Goal: Information Seeking & Learning: Compare options

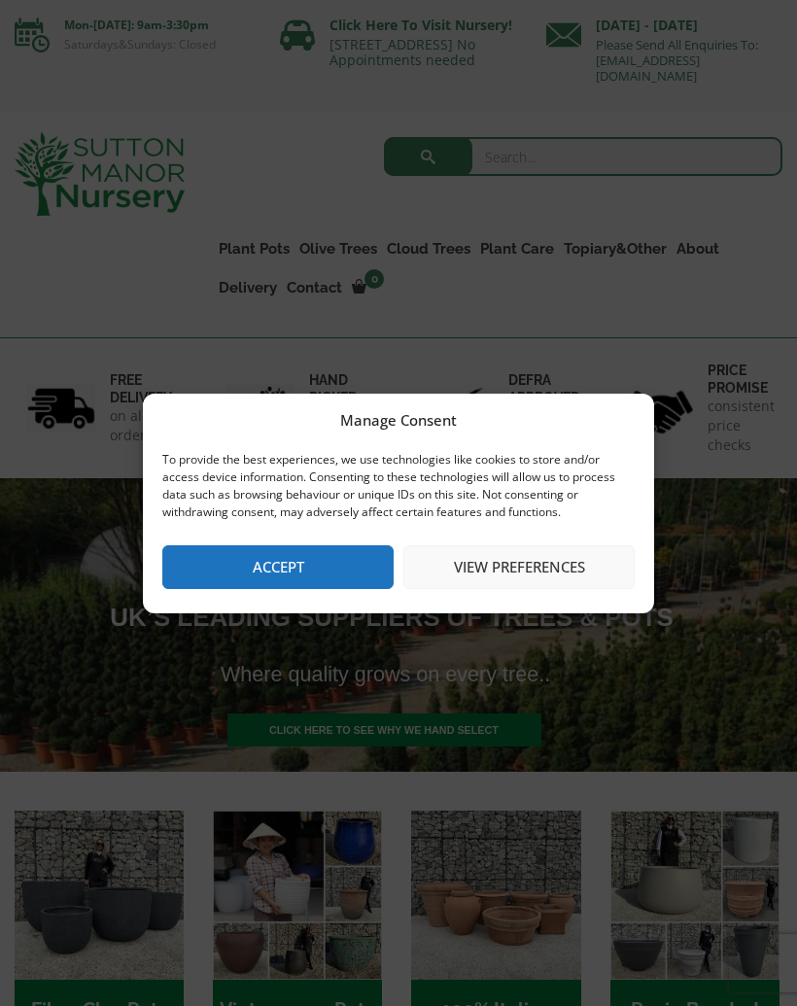
click at [333, 555] on button "Accept" at bounding box center [277, 567] width 231 height 44
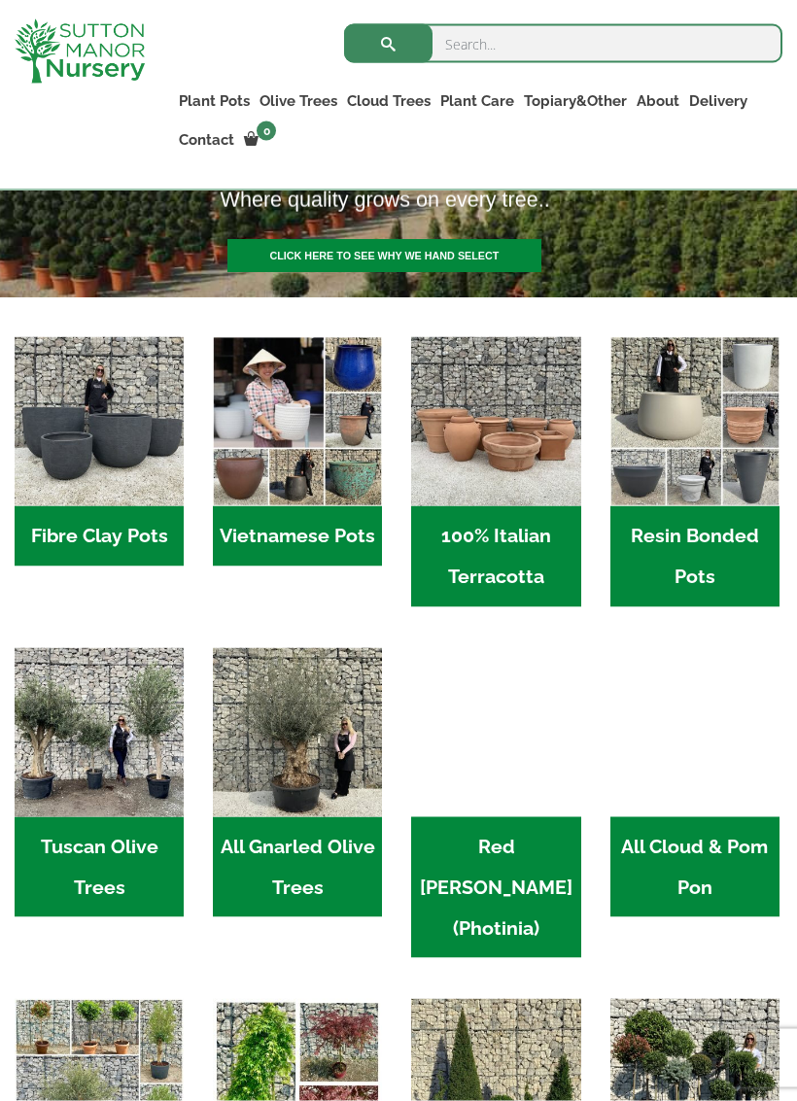
scroll to position [469, 0]
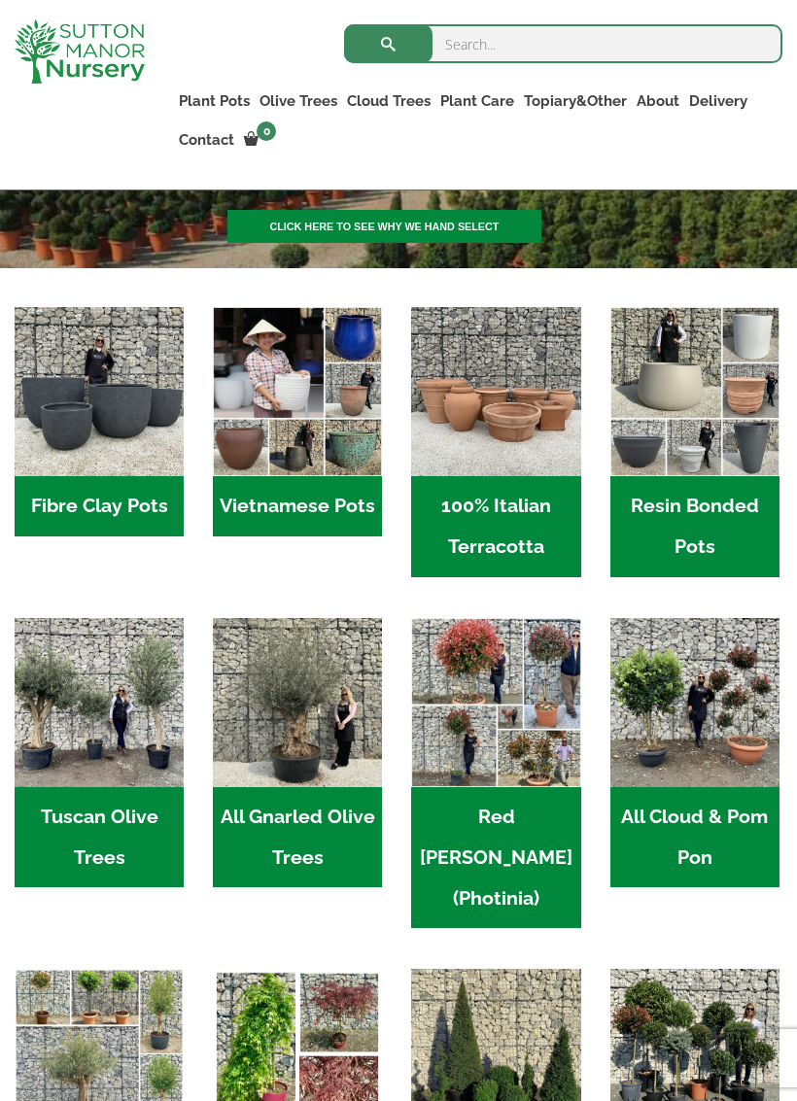
click at [534, 554] on h2 "100% Italian Terracotta (26)" at bounding box center [495, 526] width 169 height 101
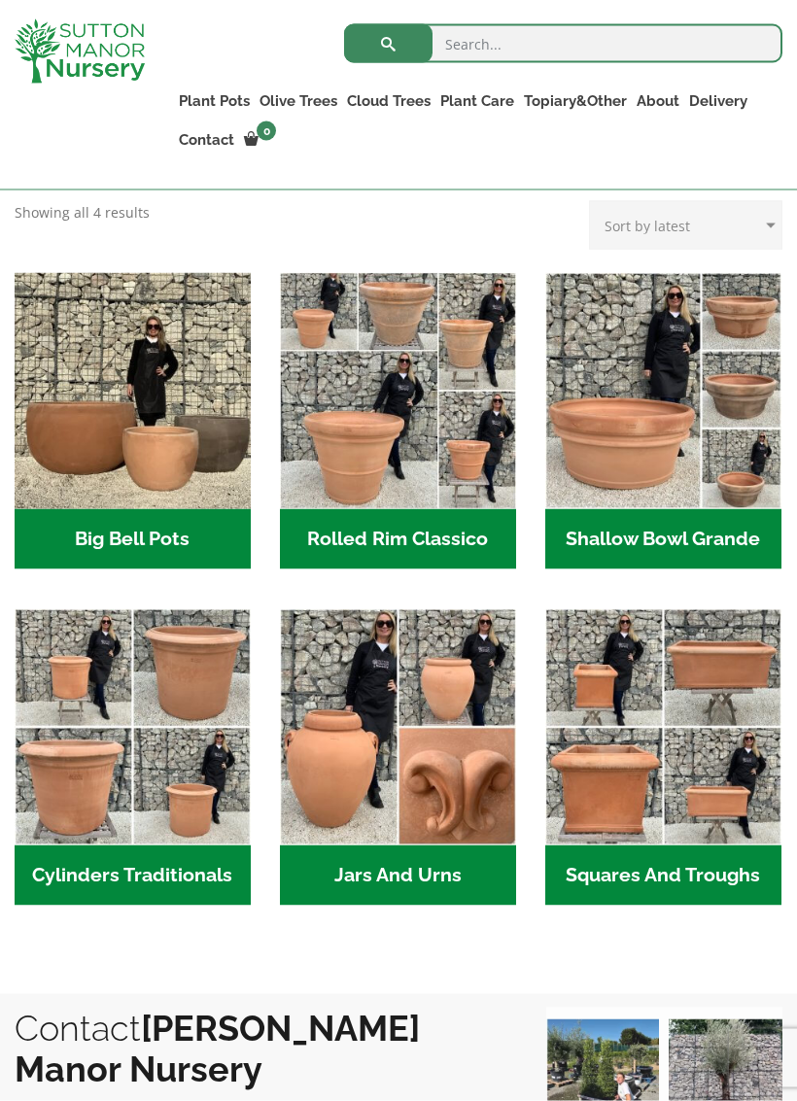
scroll to position [590, 0]
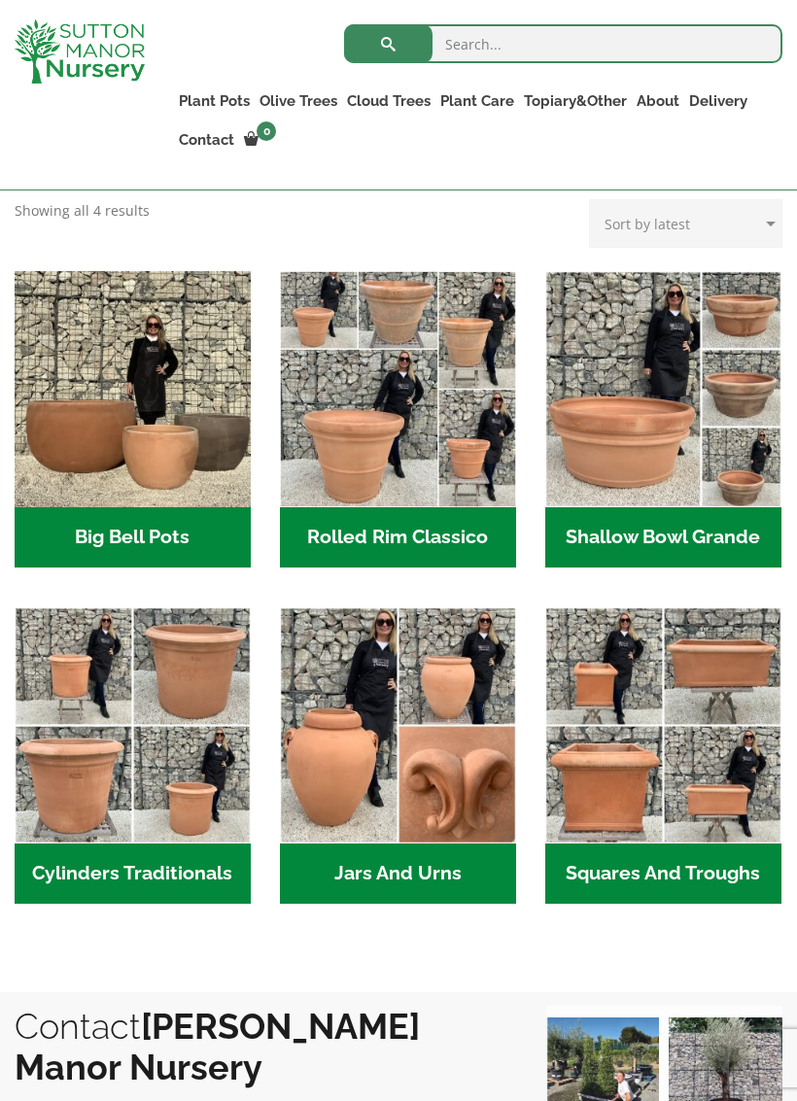
click at [430, 866] on h2 "Jars And Urns (3)" at bounding box center [398, 874] width 236 height 60
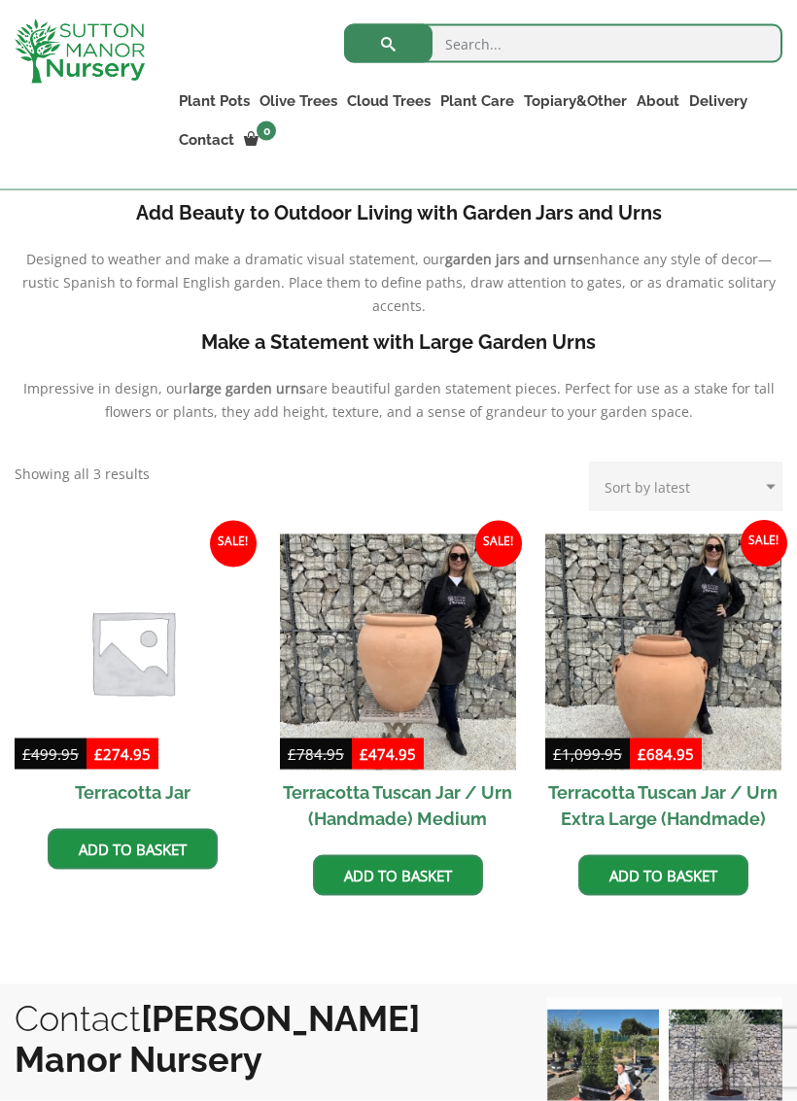
scroll to position [633, 0]
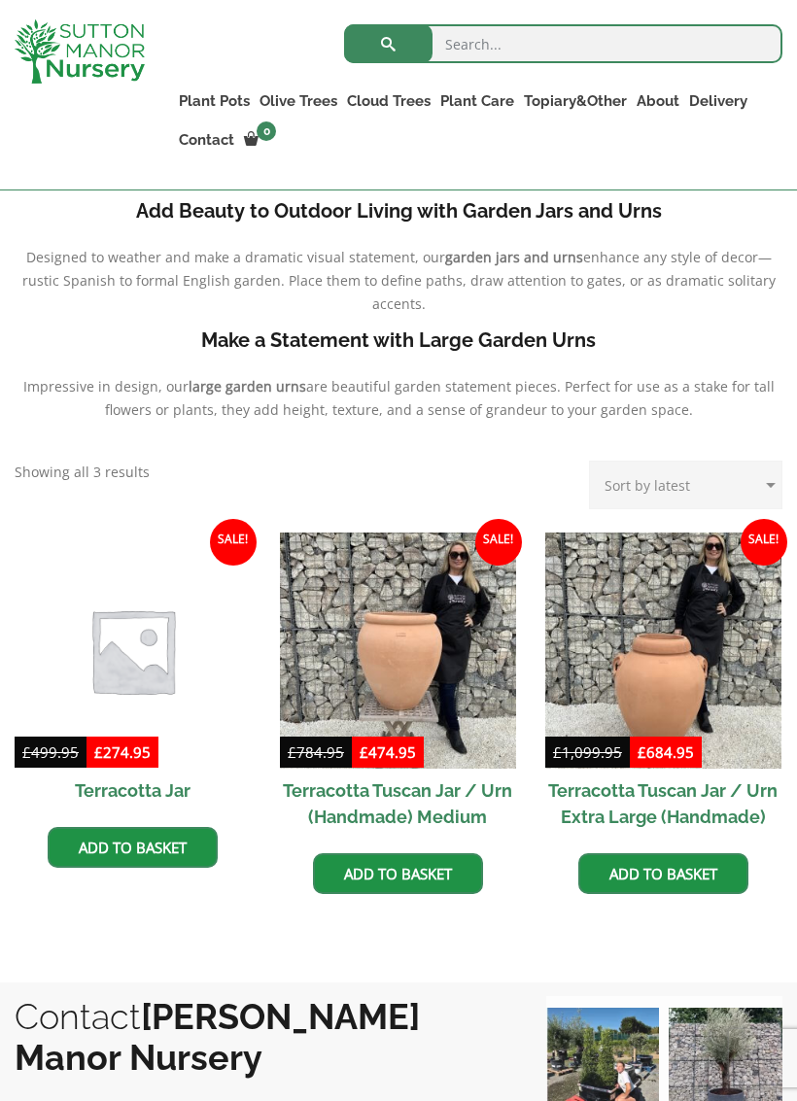
click at [702, 660] on img at bounding box center [663, 651] width 236 height 236
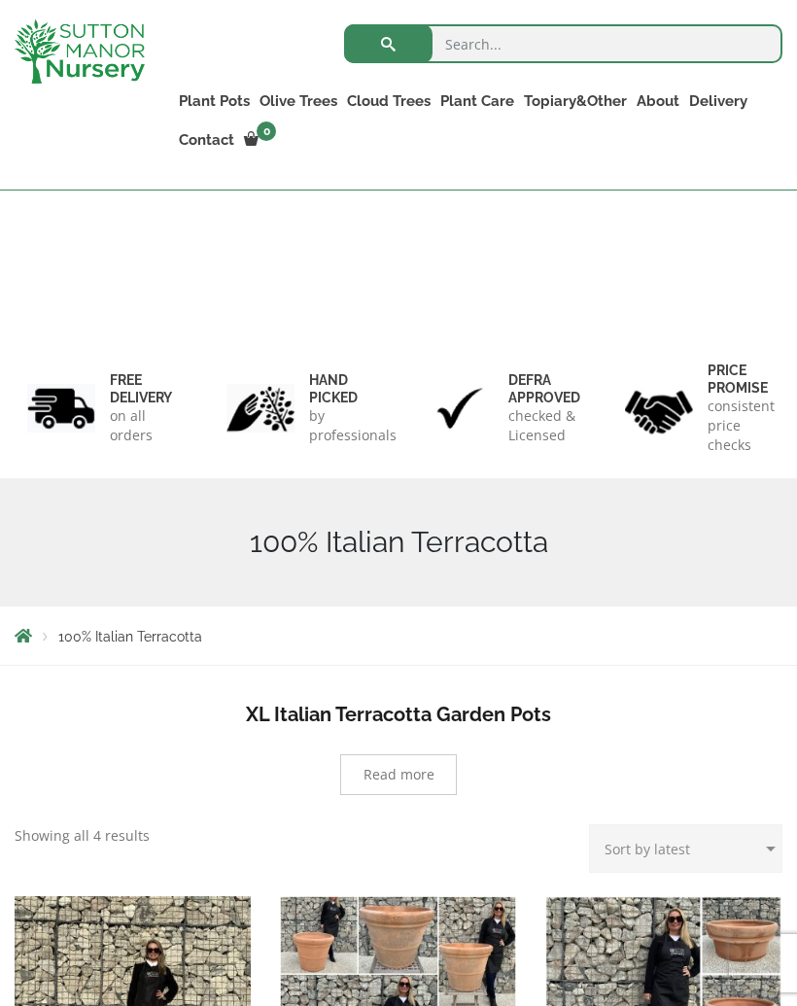
scroll to position [590, 0]
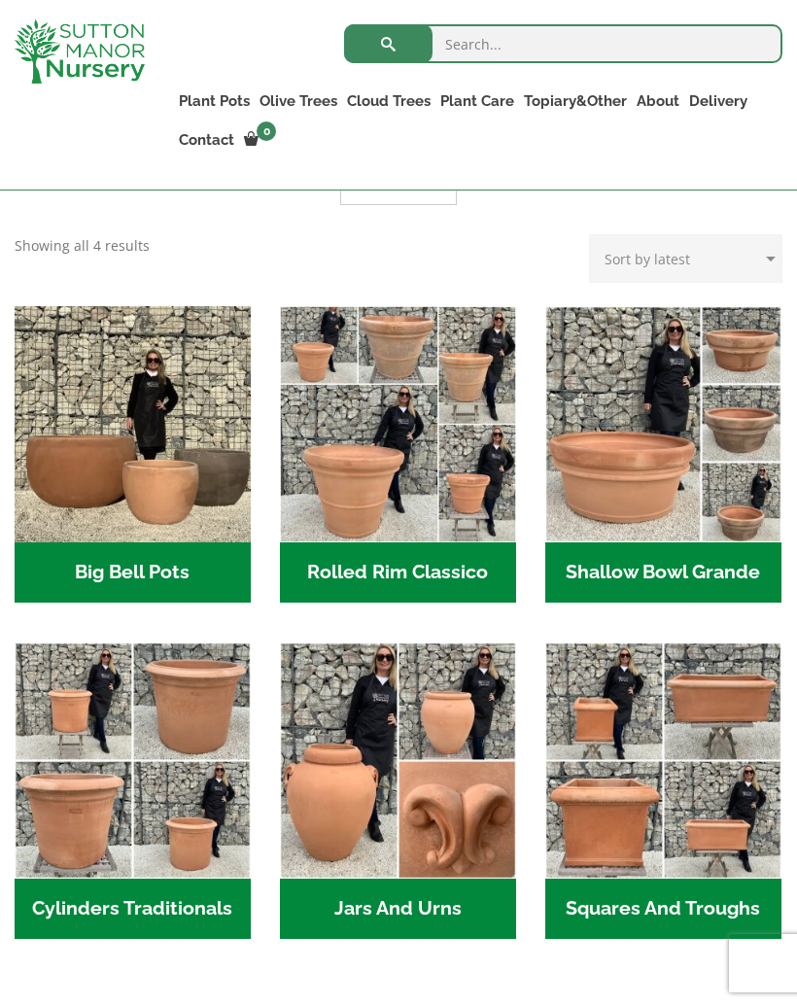
click at [699, 483] on img "Visit product category Shallow Bowl Grande" at bounding box center [663, 424] width 236 height 236
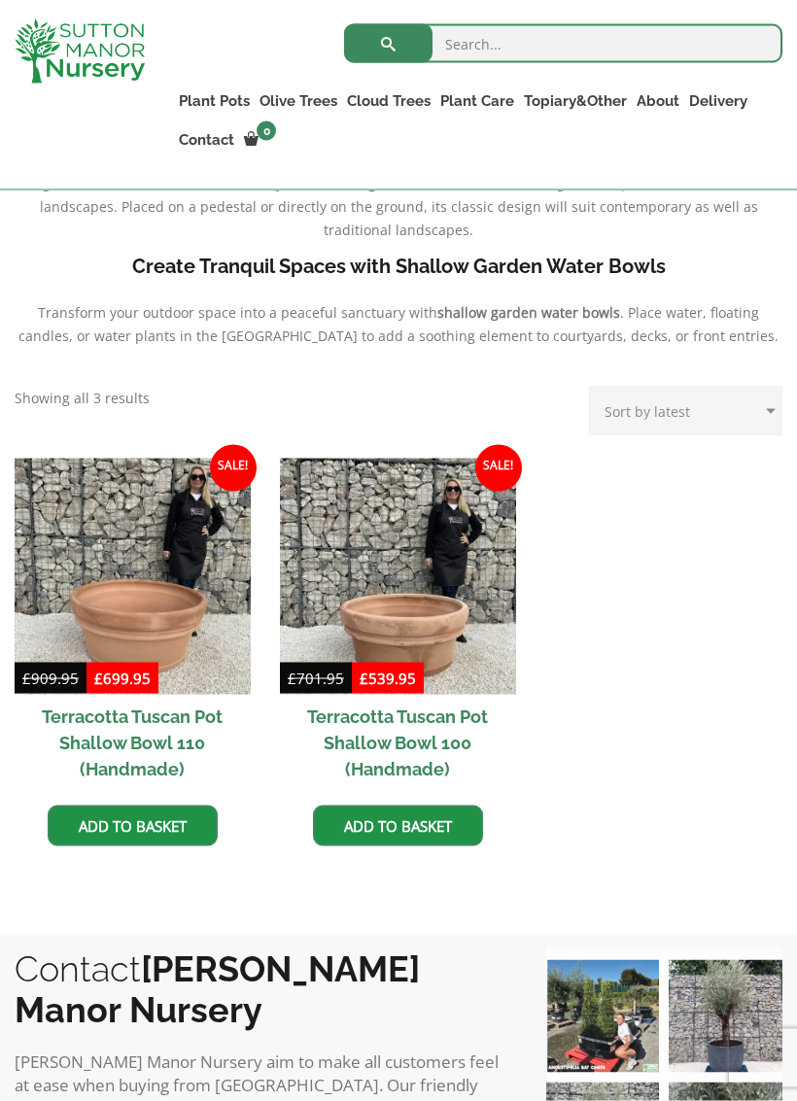
scroll to position [685, 0]
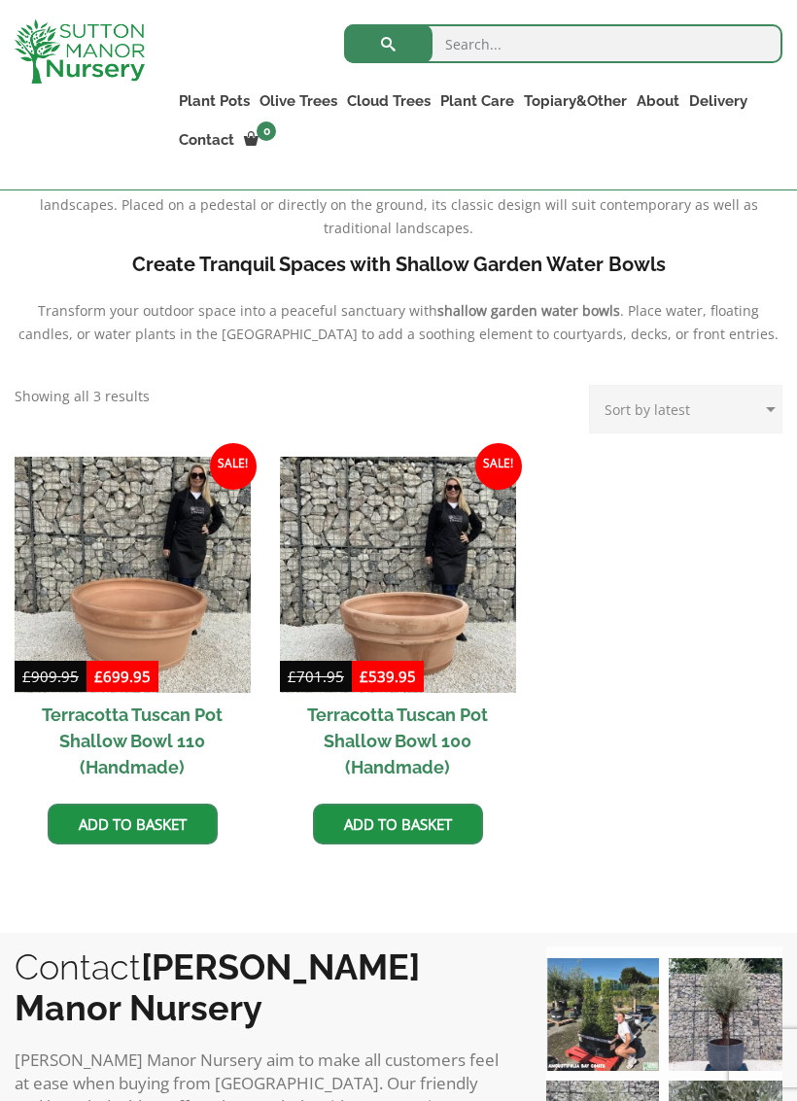
click at [473, 622] on img at bounding box center [398, 575] width 236 height 236
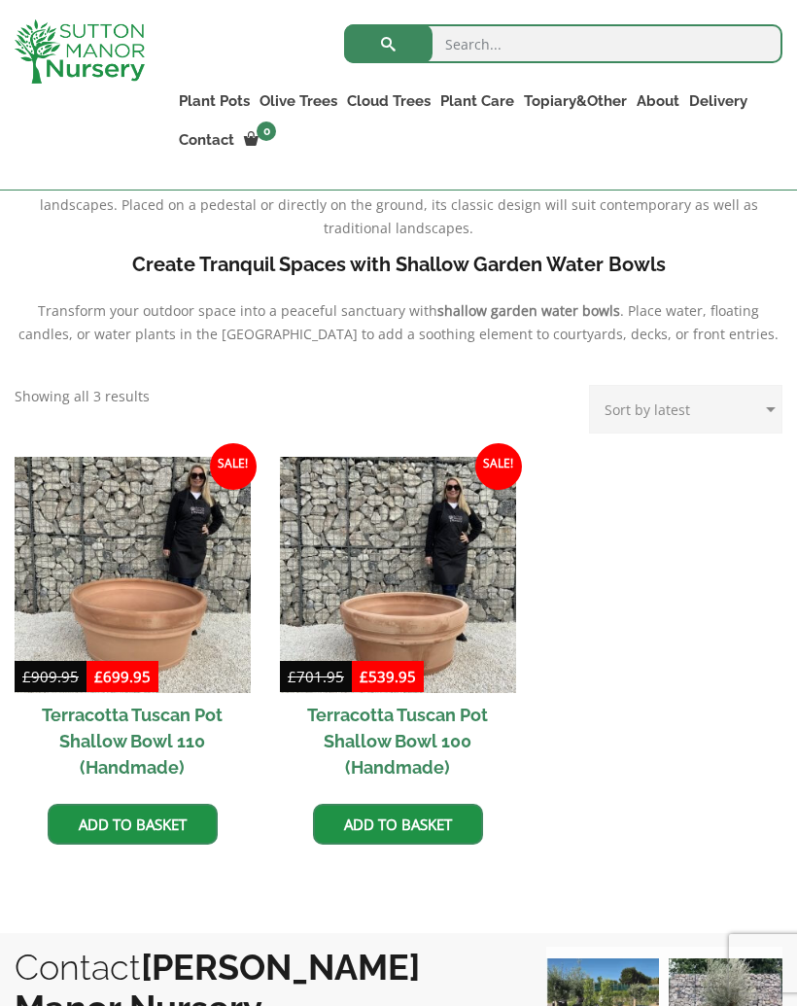
click at [100, 581] on img at bounding box center [133, 575] width 236 height 236
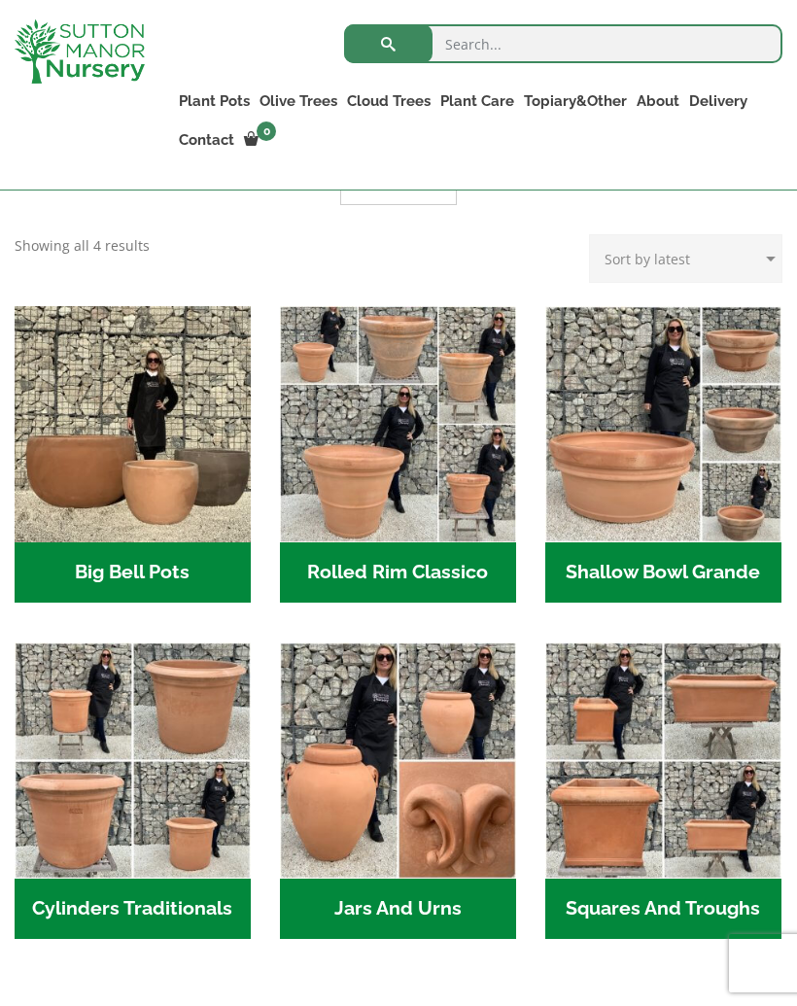
scroll to position [590, 0]
click at [79, 698] on img "Visit product category Cylinders Traditionals" at bounding box center [133, 761] width 236 height 236
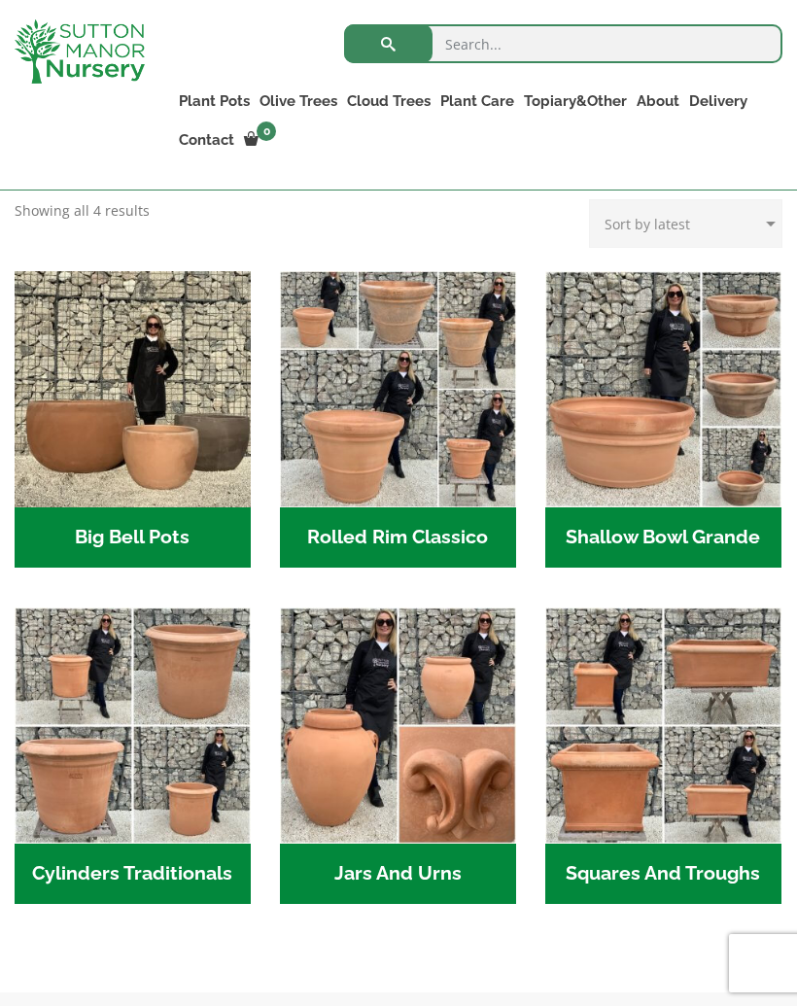
click at [342, 474] on img "Visit product category Rolled Rim Classico" at bounding box center [398, 389] width 236 height 236
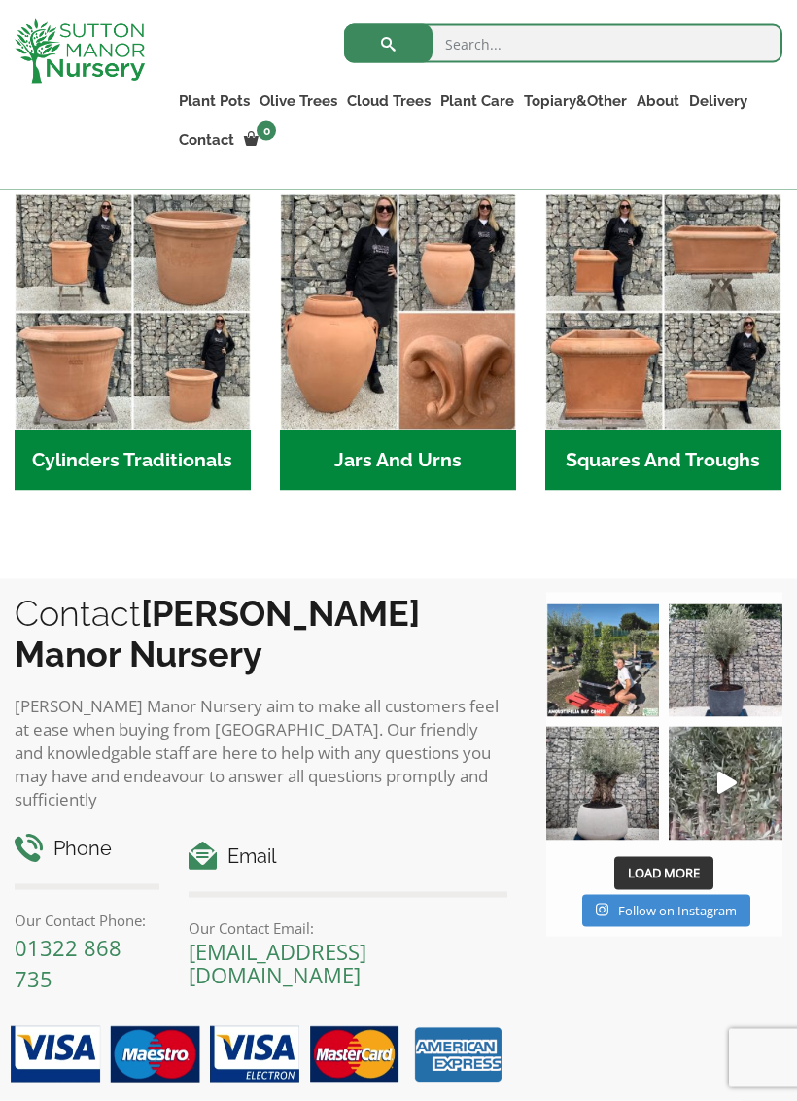
scroll to position [1004, 0]
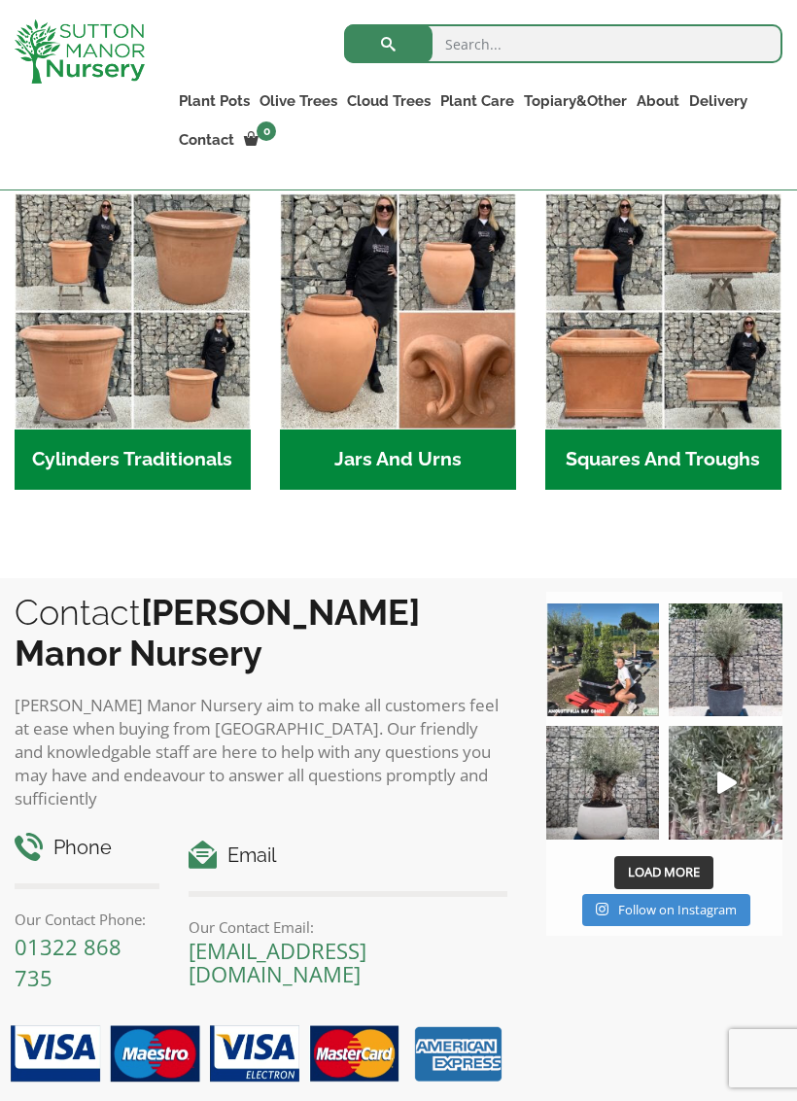
click at [602, 343] on img "Visit product category Squares And Troughs" at bounding box center [663, 311] width 236 height 236
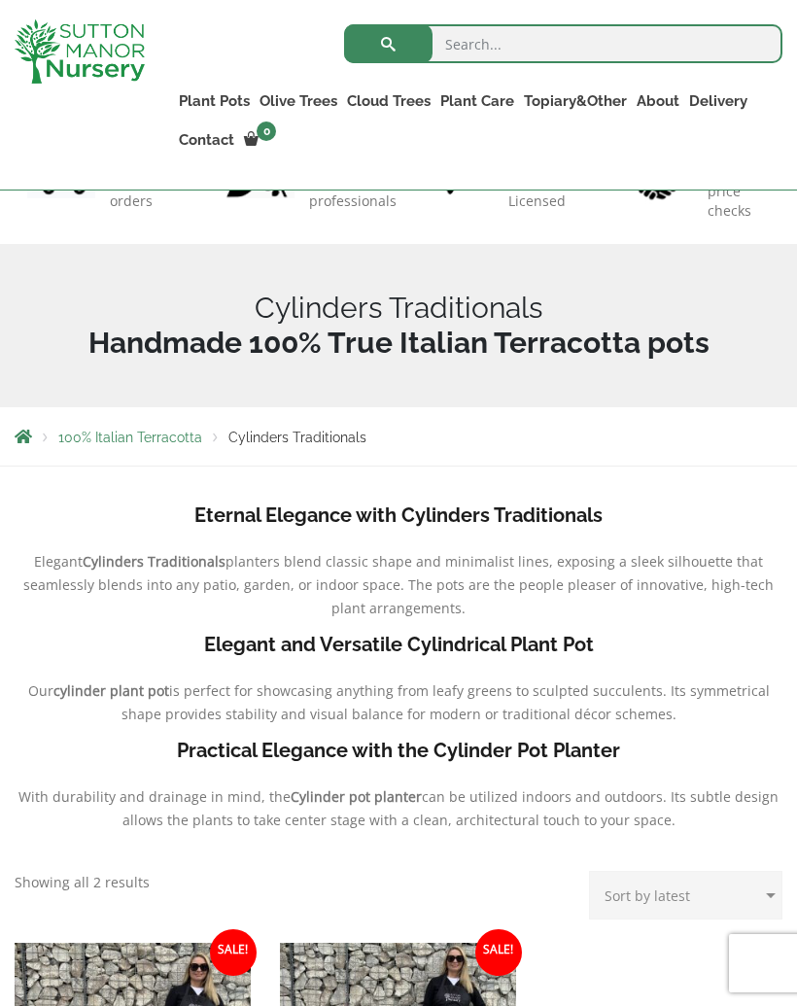
scroll to position [180, 0]
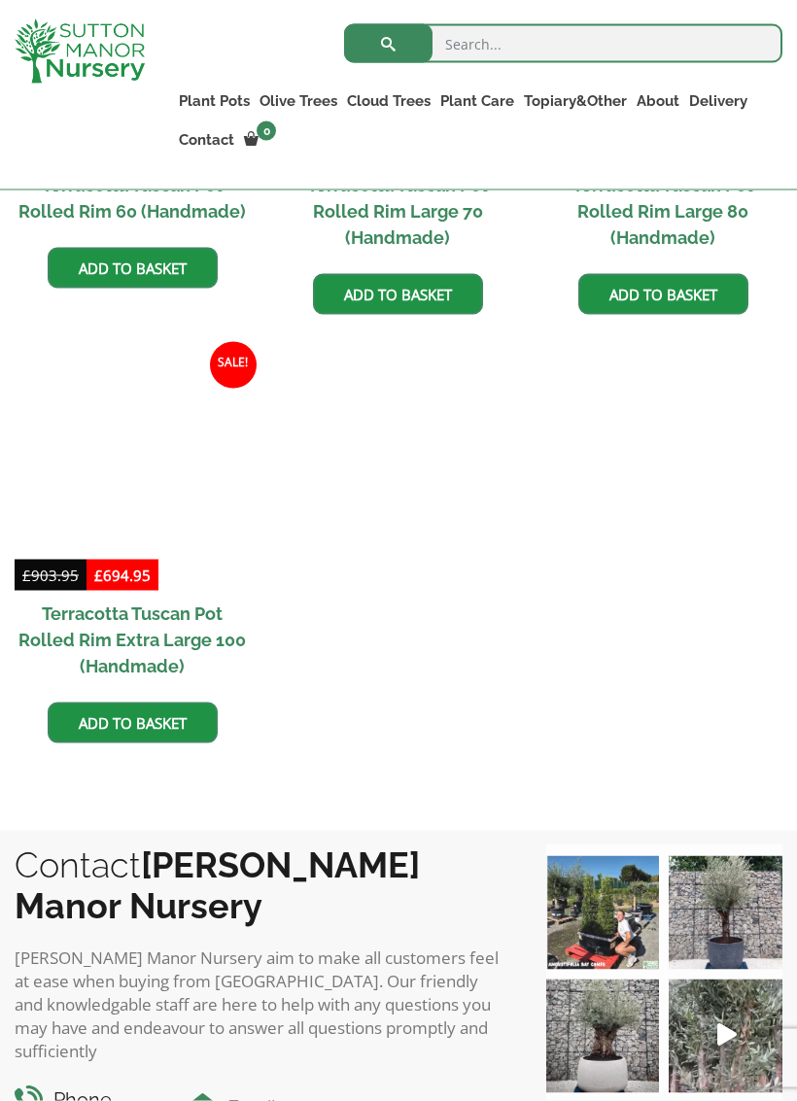
scroll to position [1692, 0]
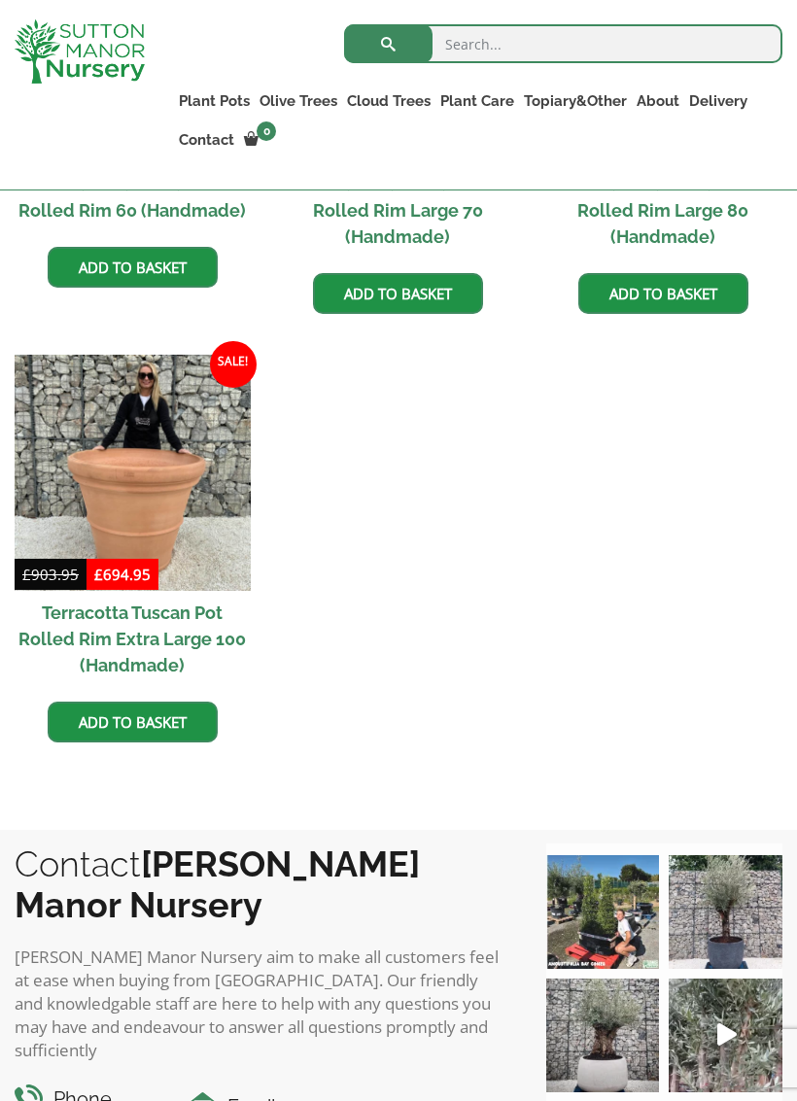
click at [102, 431] on img at bounding box center [133, 473] width 236 height 236
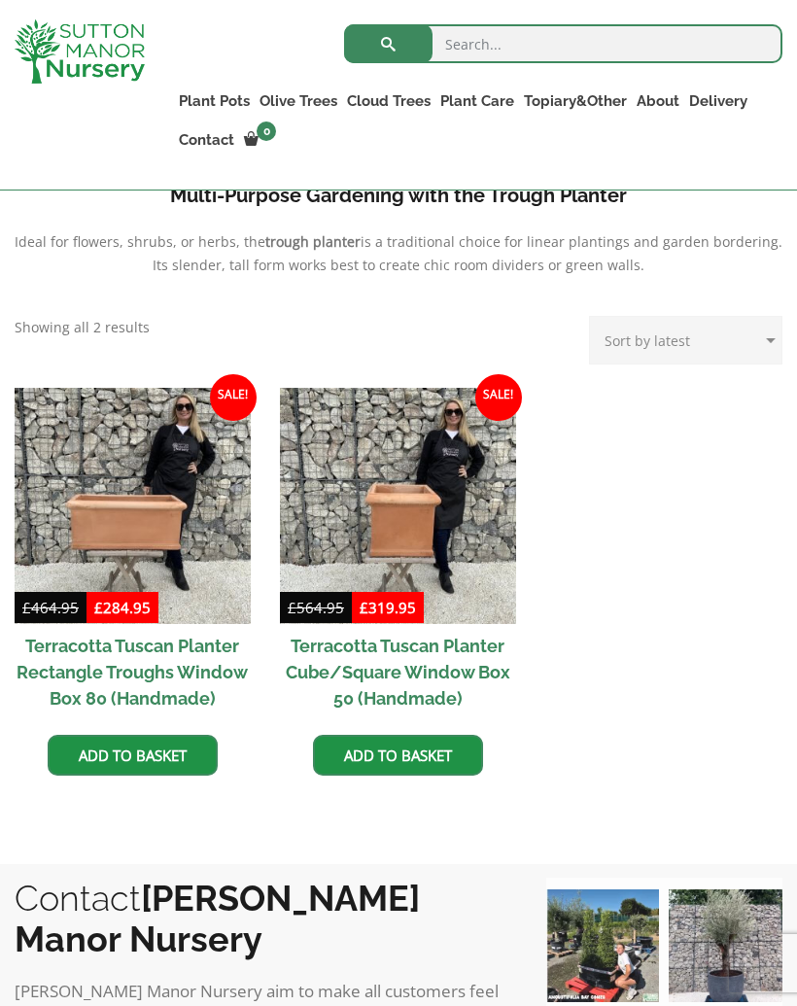
scroll to position [767, 0]
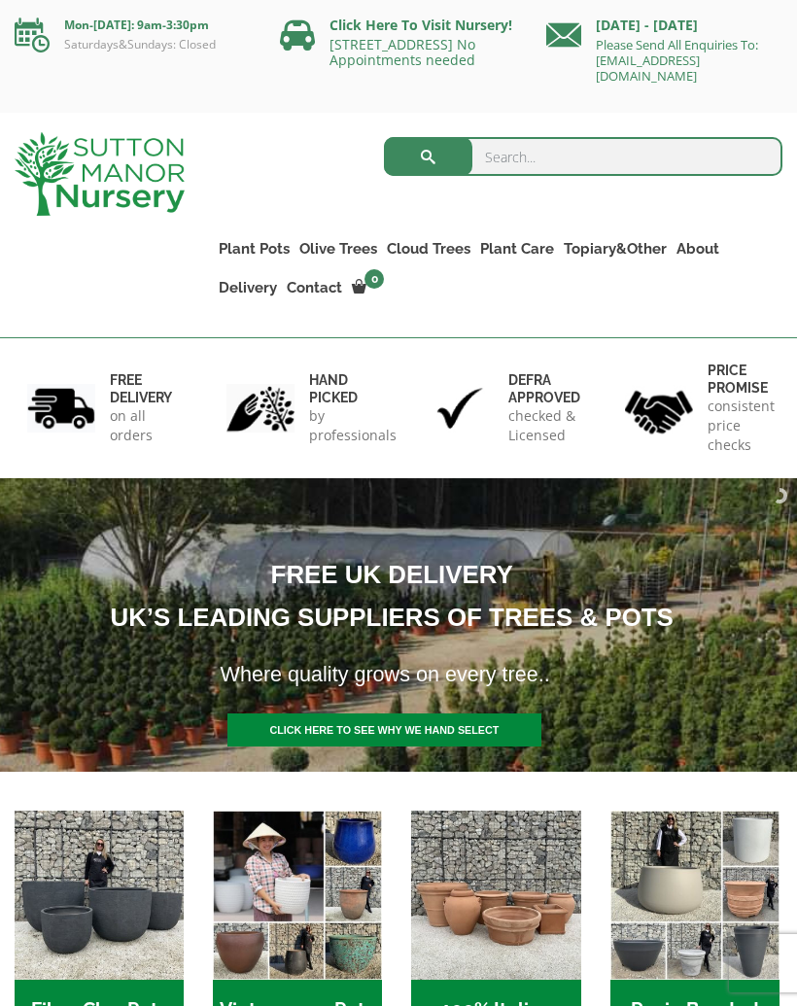
click at [676, 169] on input "search" at bounding box center [583, 156] width 399 height 39
click at [0, 0] on link "Ilex Crenata Cloud Trees" at bounding box center [0, 0] width 0 height 0
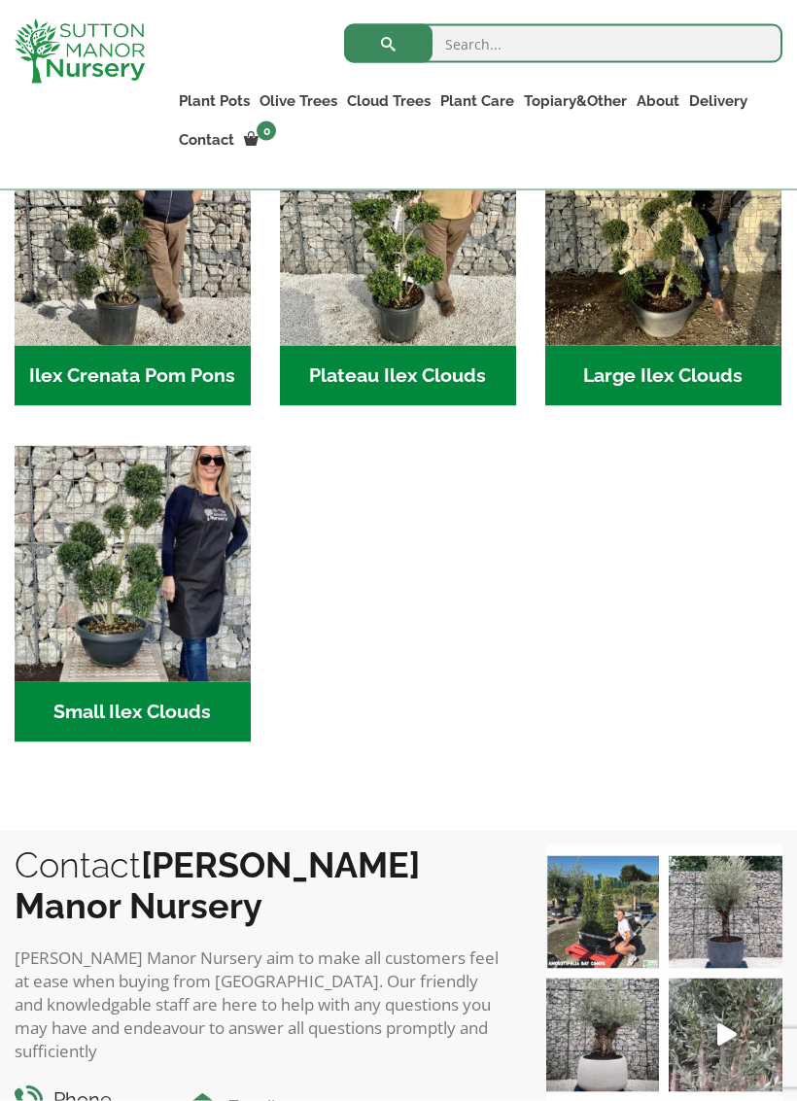
scroll to position [556, 0]
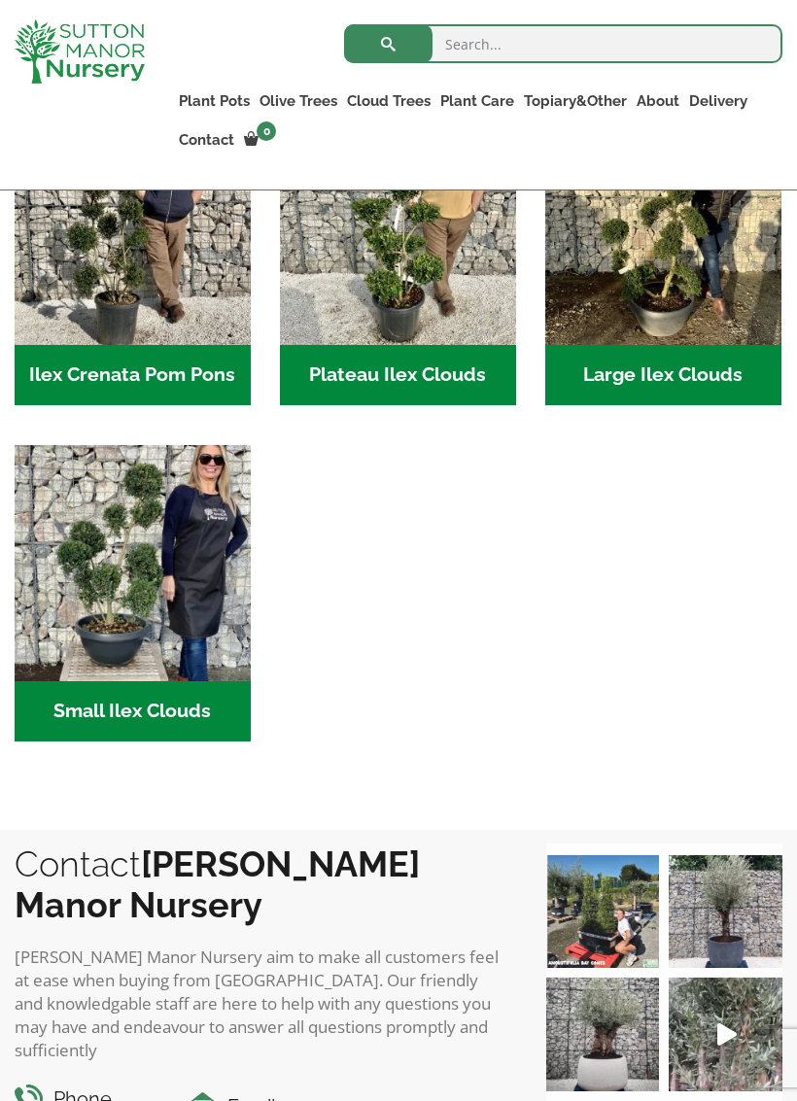
click at [713, 312] on img "Visit product category Large Ilex Clouds" at bounding box center [663, 227] width 236 height 236
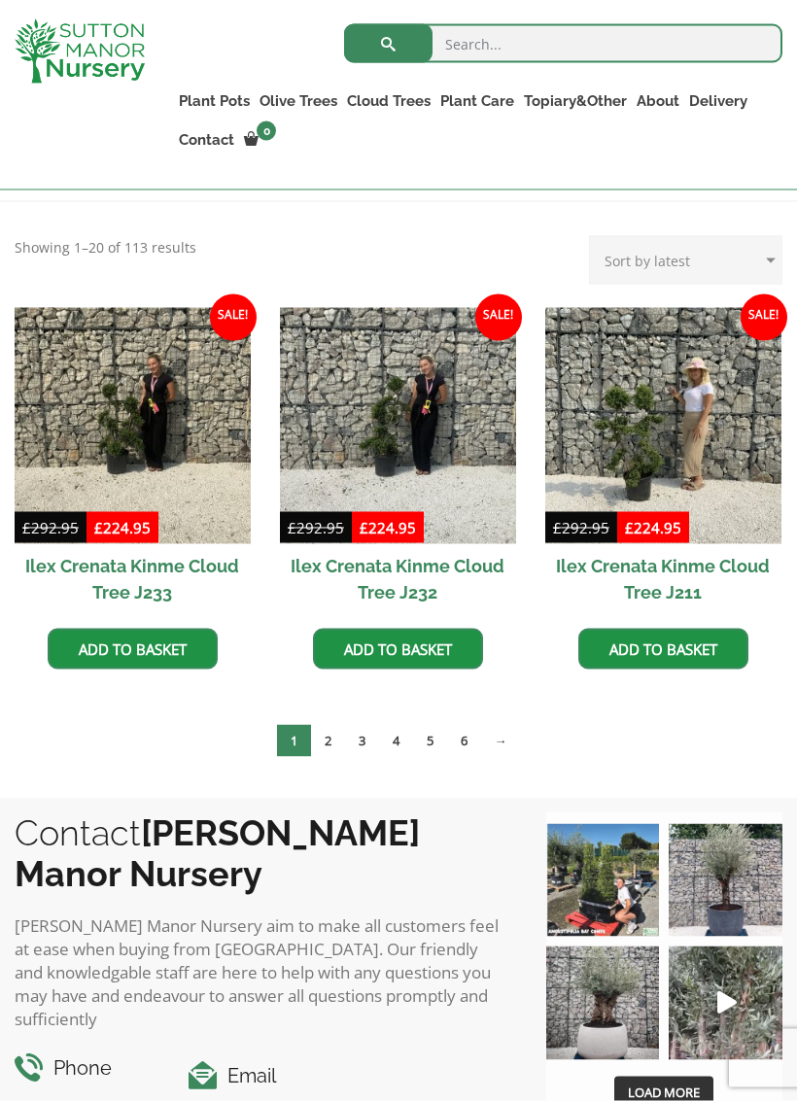
scroll to position [431, 0]
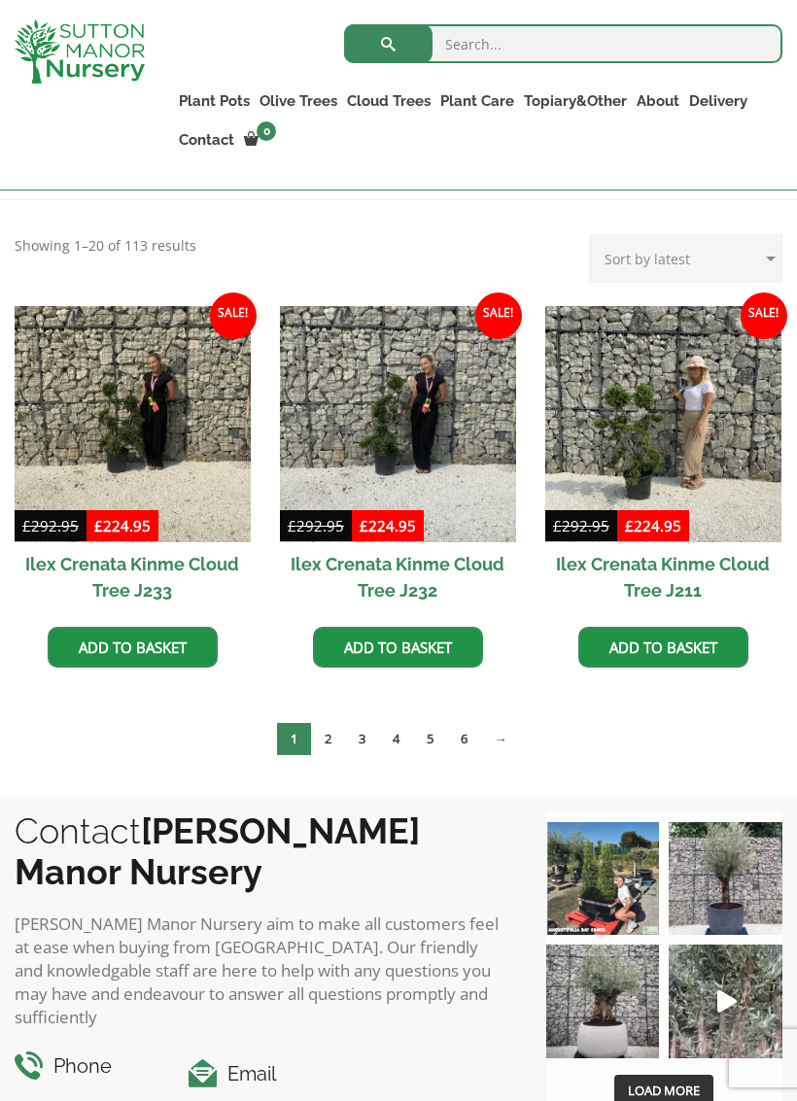
click at [471, 746] on link "6" at bounding box center [464, 739] width 34 height 32
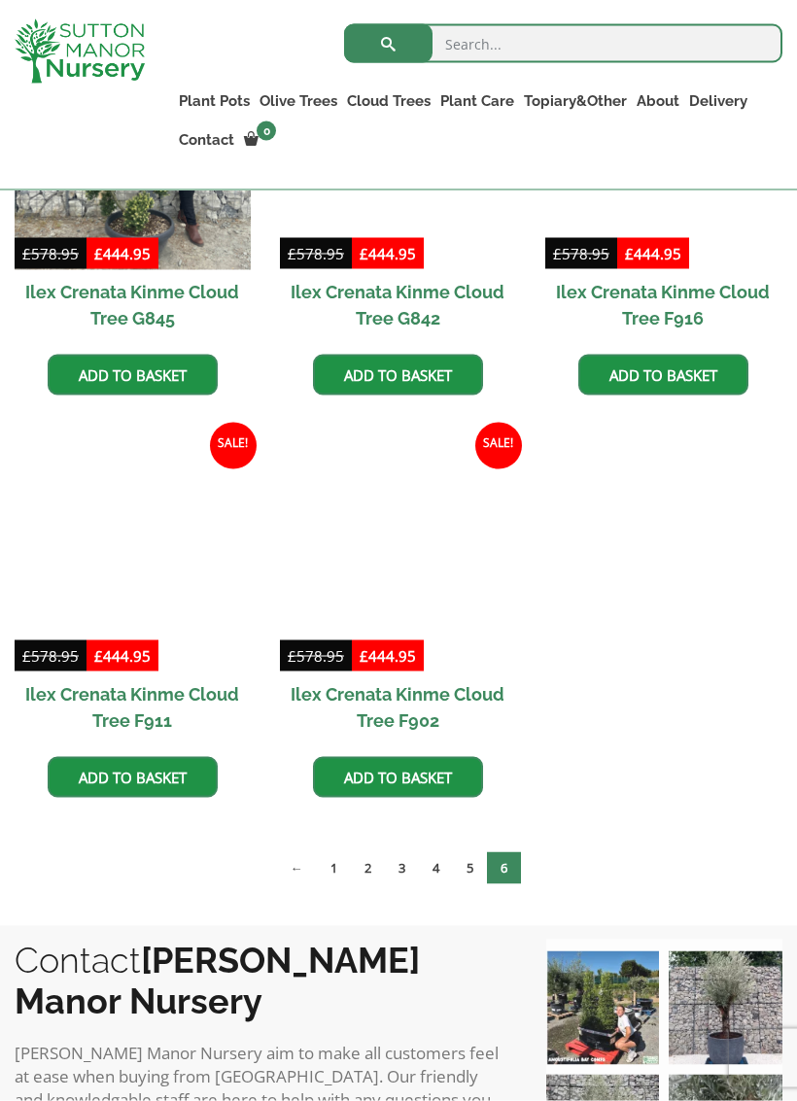
scroll to position [1106, 0]
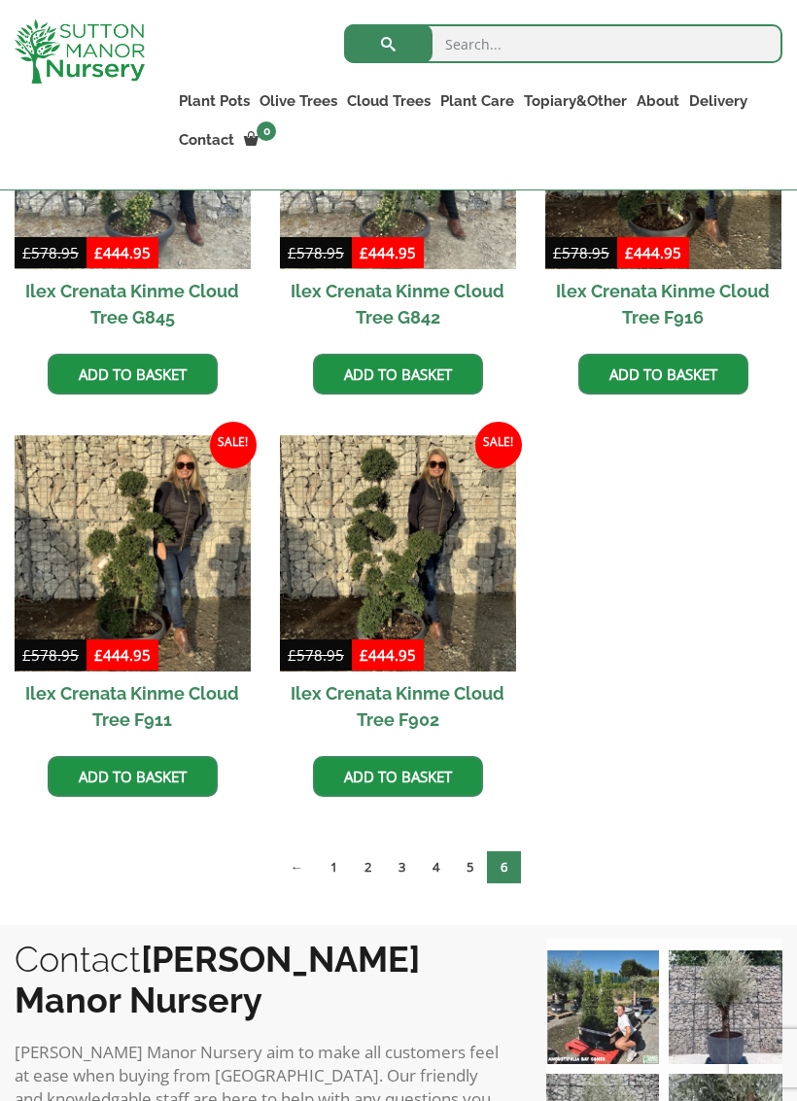
click at [478, 871] on link "5" at bounding box center [470, 868] width 34 height 32
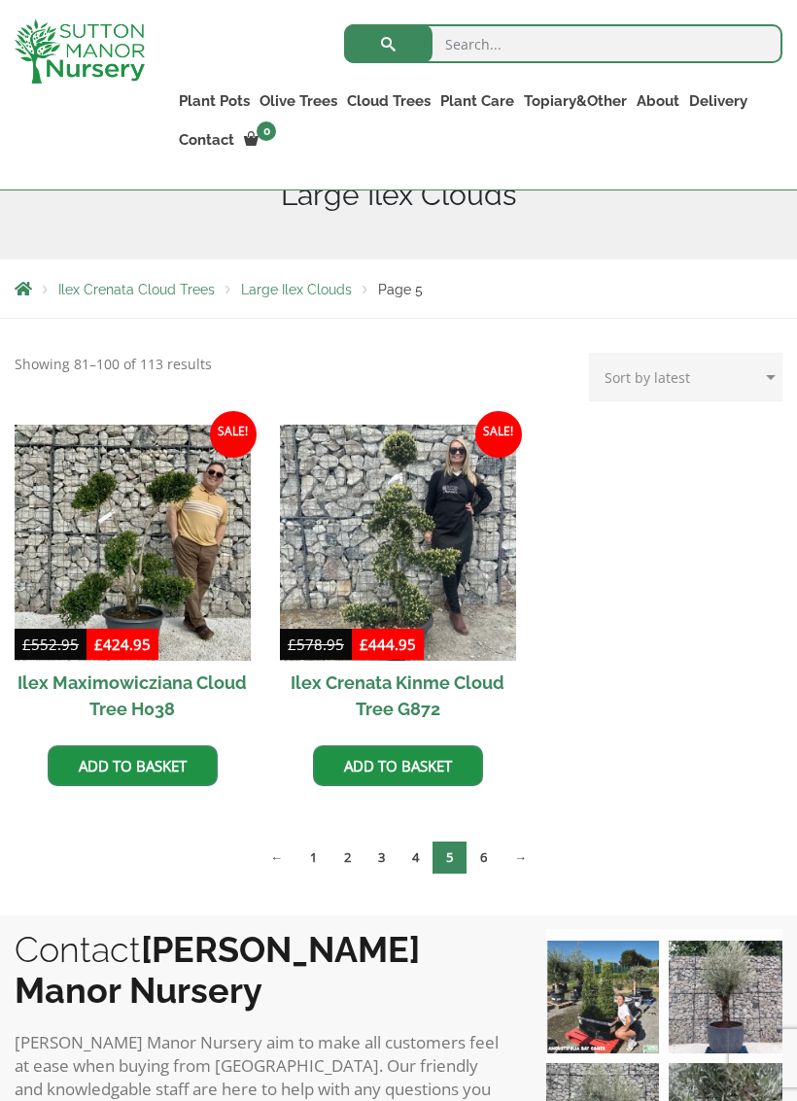
scroll to position [352, 0]
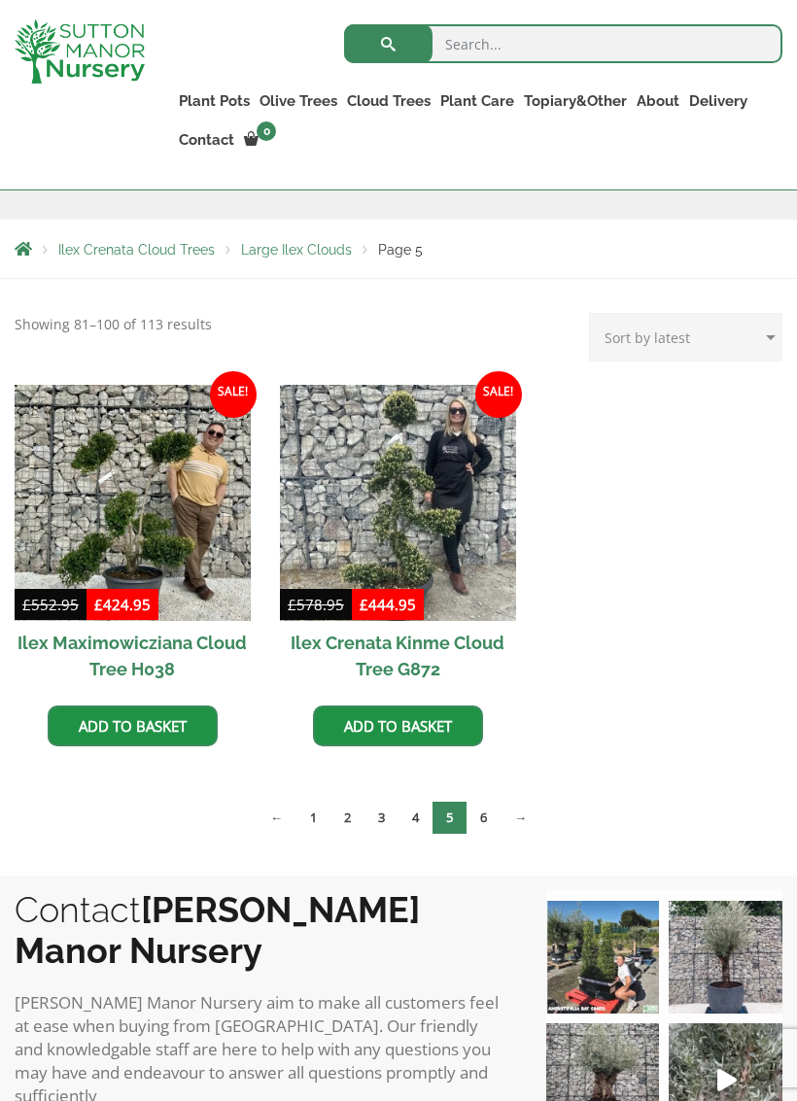
click at [412, 824] on link "4" at bounding box center [416, 818] width 34 height 32
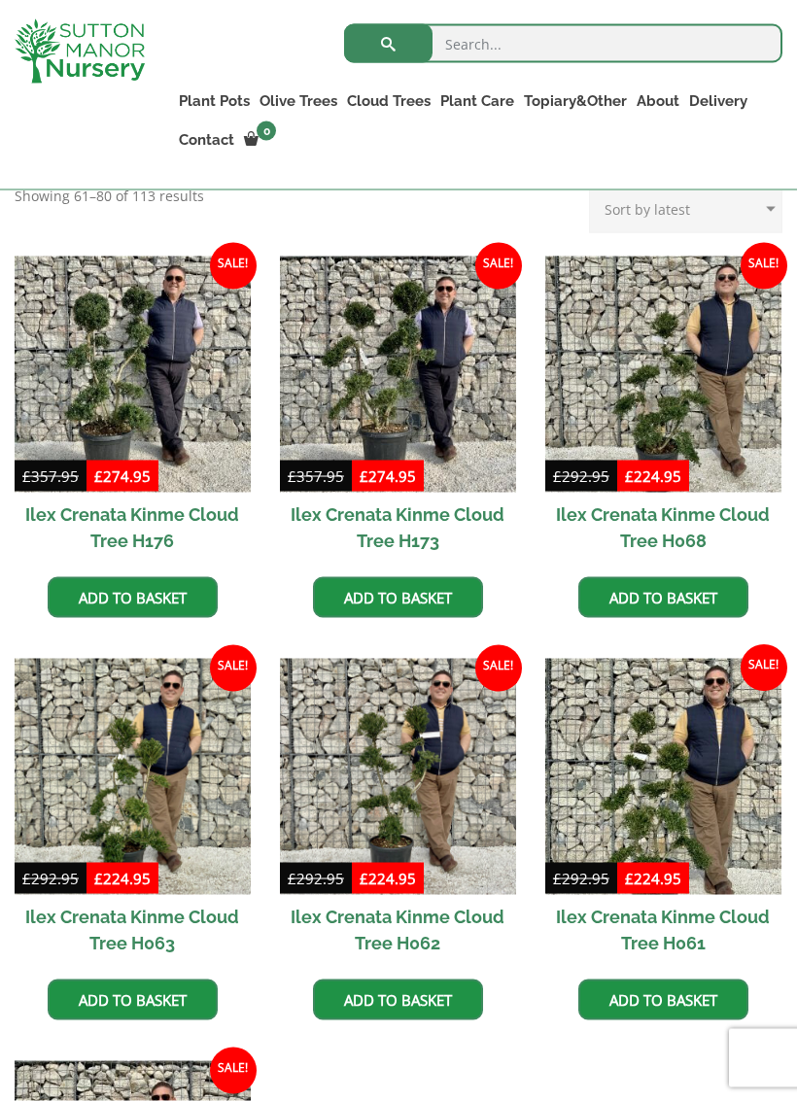
scroll to position [481, 0]
click at [0, 0] on link "Castlewellan (Cupressus)" at bounding box center [0, 0] width 0 height 0
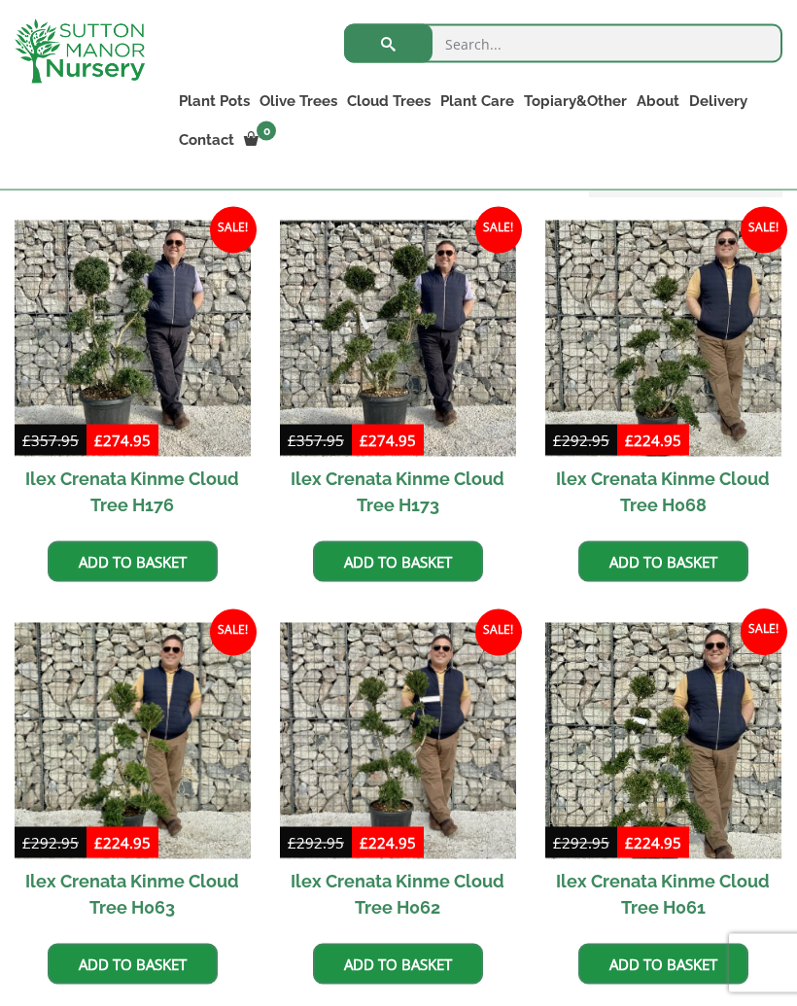
scroll to position [517, 0]
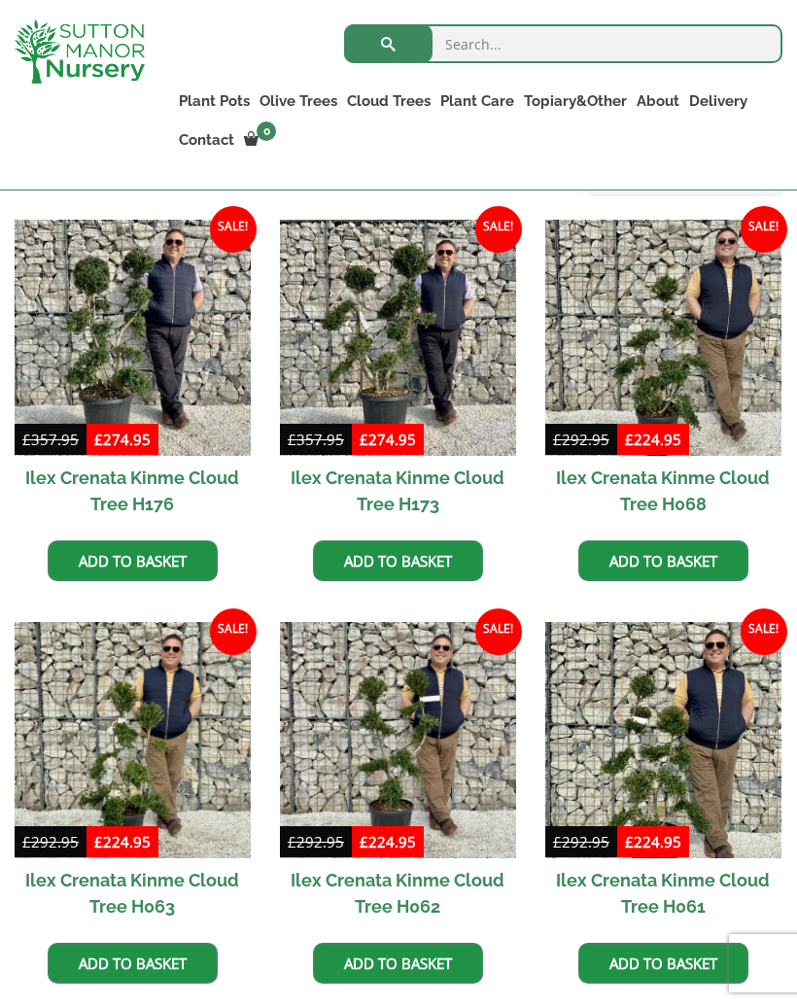
click at [0, 0] on link "Ilex Crenata" at bounding box center [0, 0] width 0 height 0
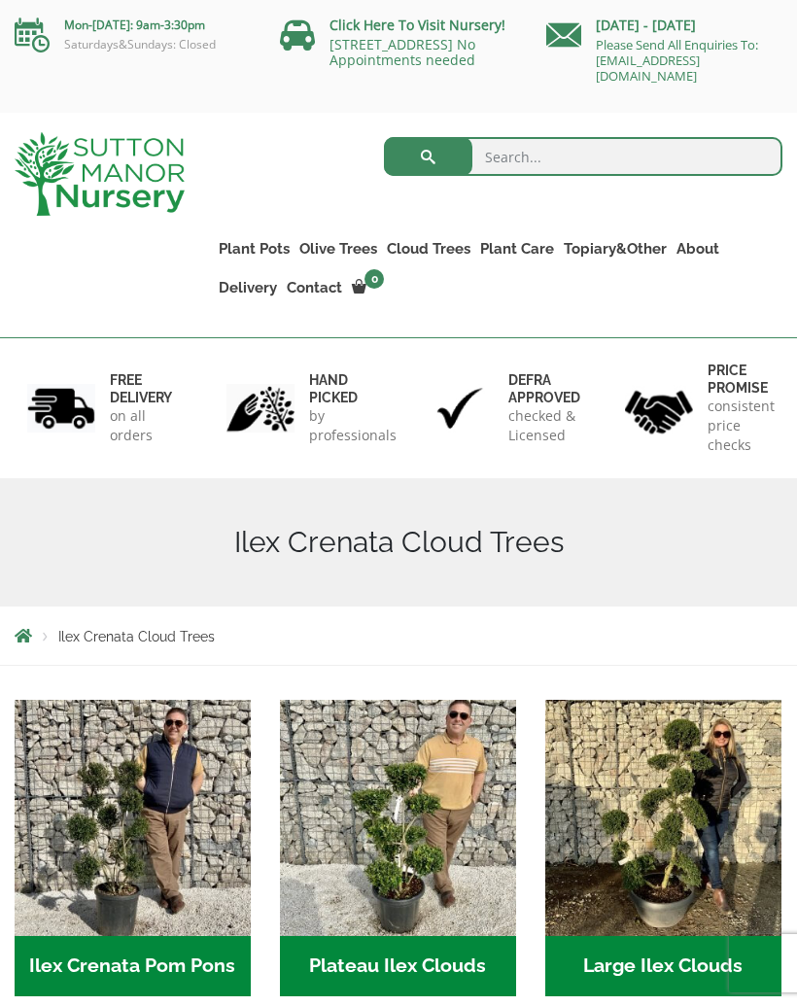
click at [0, 0] on link "Ligustrums" at bounding box center [0, 0] width 0 height 0
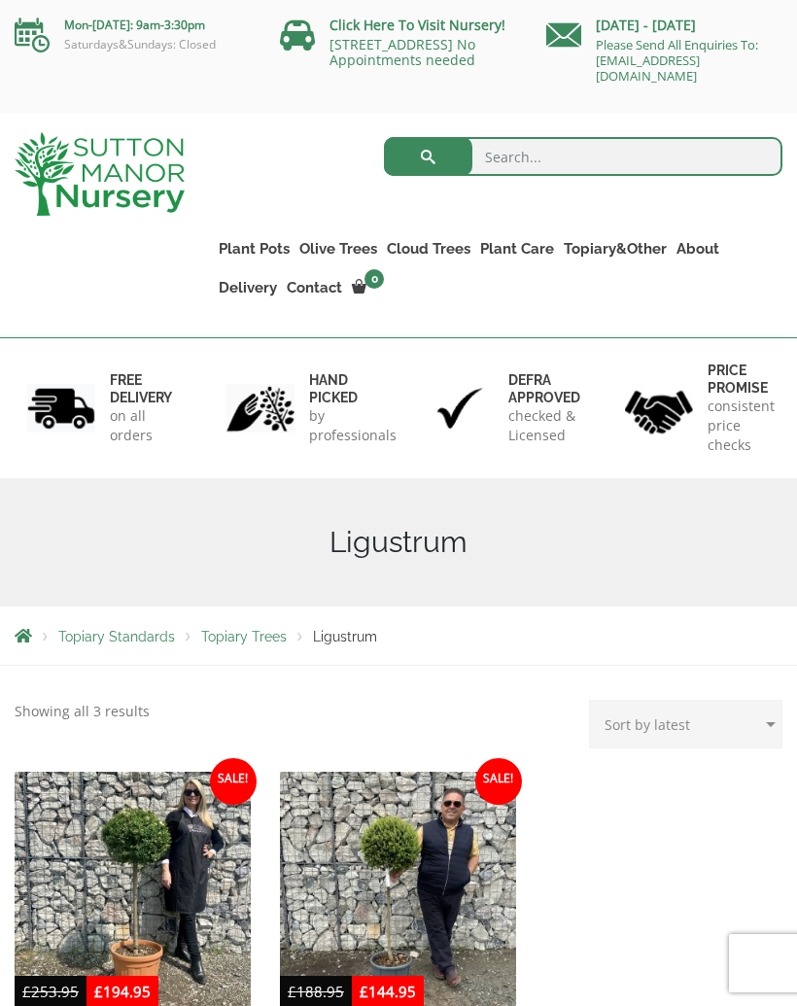
click at [408, 863] on img at bounding box center [398, 890] width 236 height 236
click at [105, 848] on img at bounding box center [133, 890] width 236 height 236
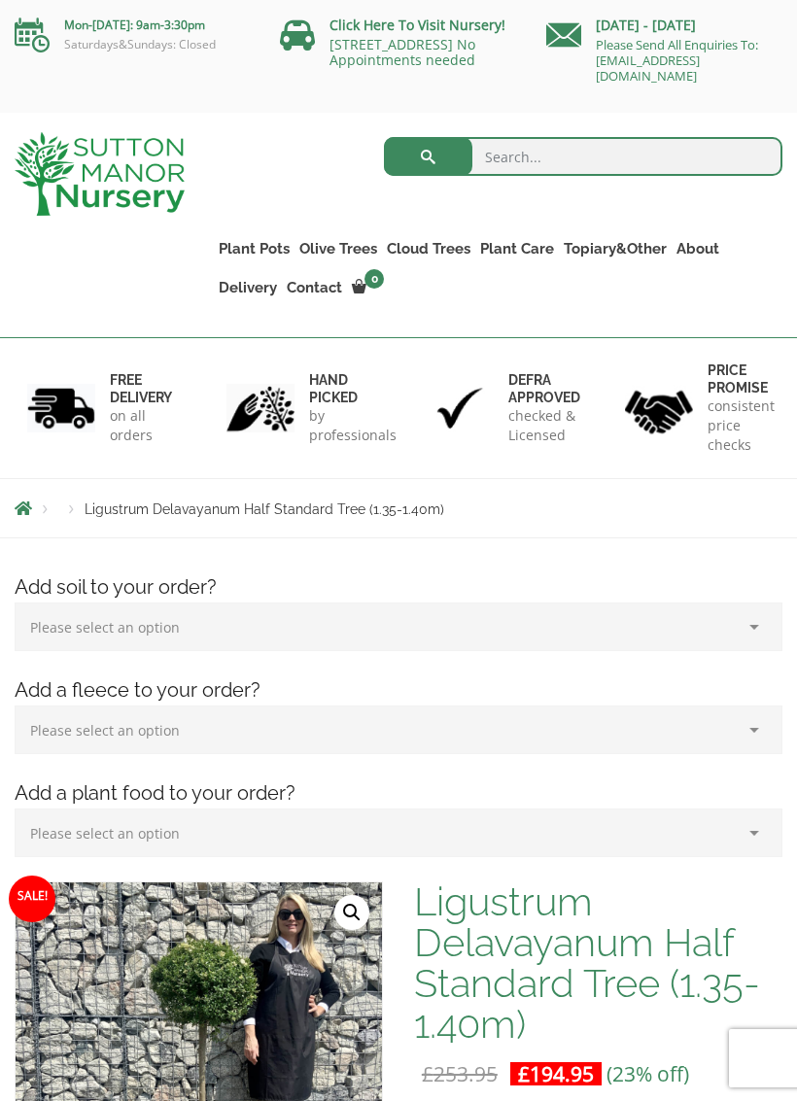
click at [0, 0] on link "Acers" at bounding box center [0, 0] width 0 height 0
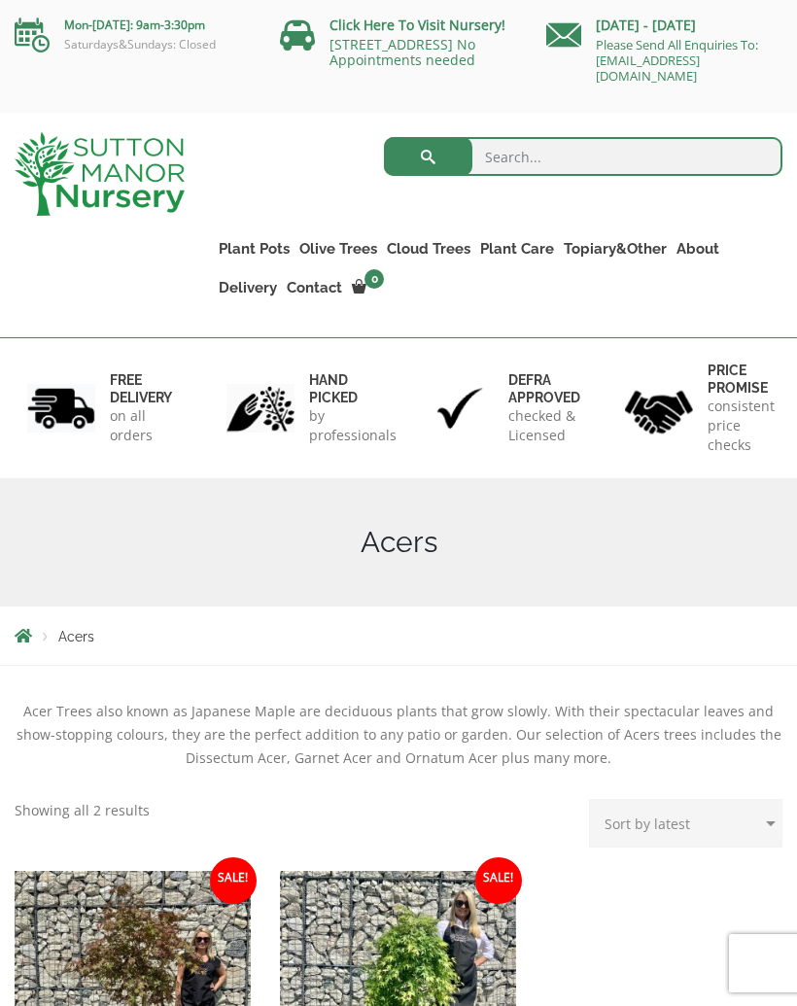
click at [0, 0] on link "Laurus Nobilis Bay Trees" at bounding box center [0, 0] width 0 height 0
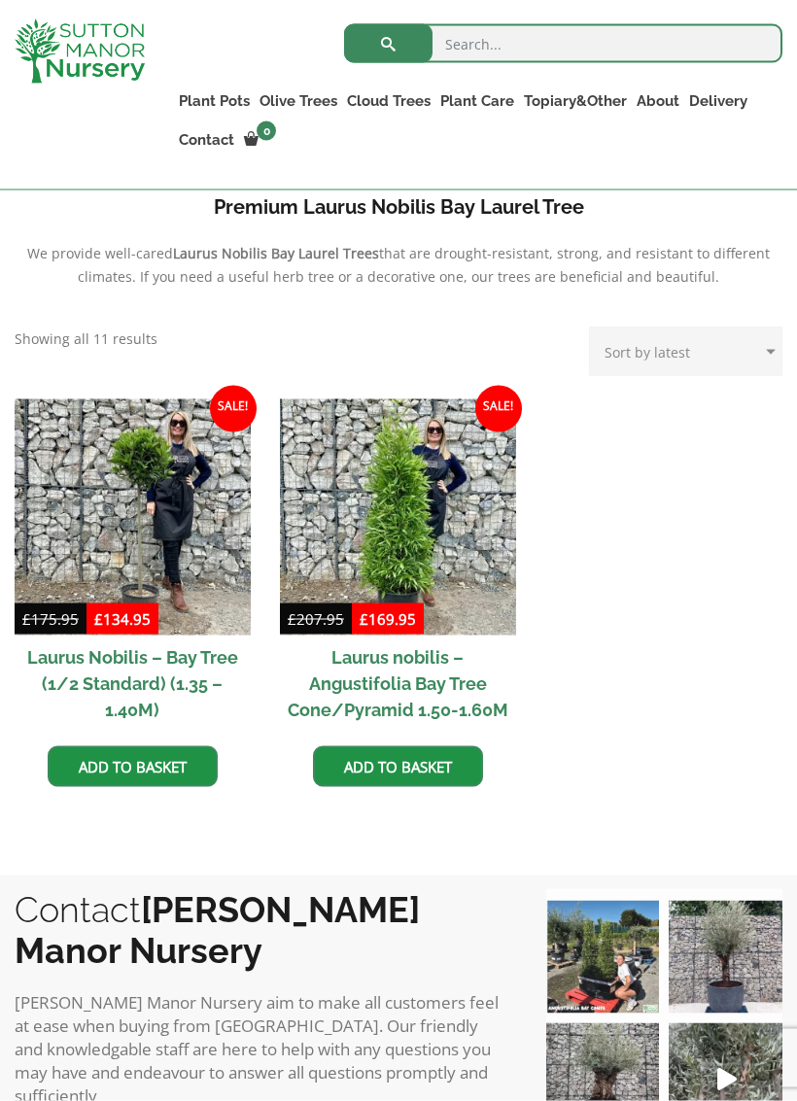
scroll to position [733, 0]
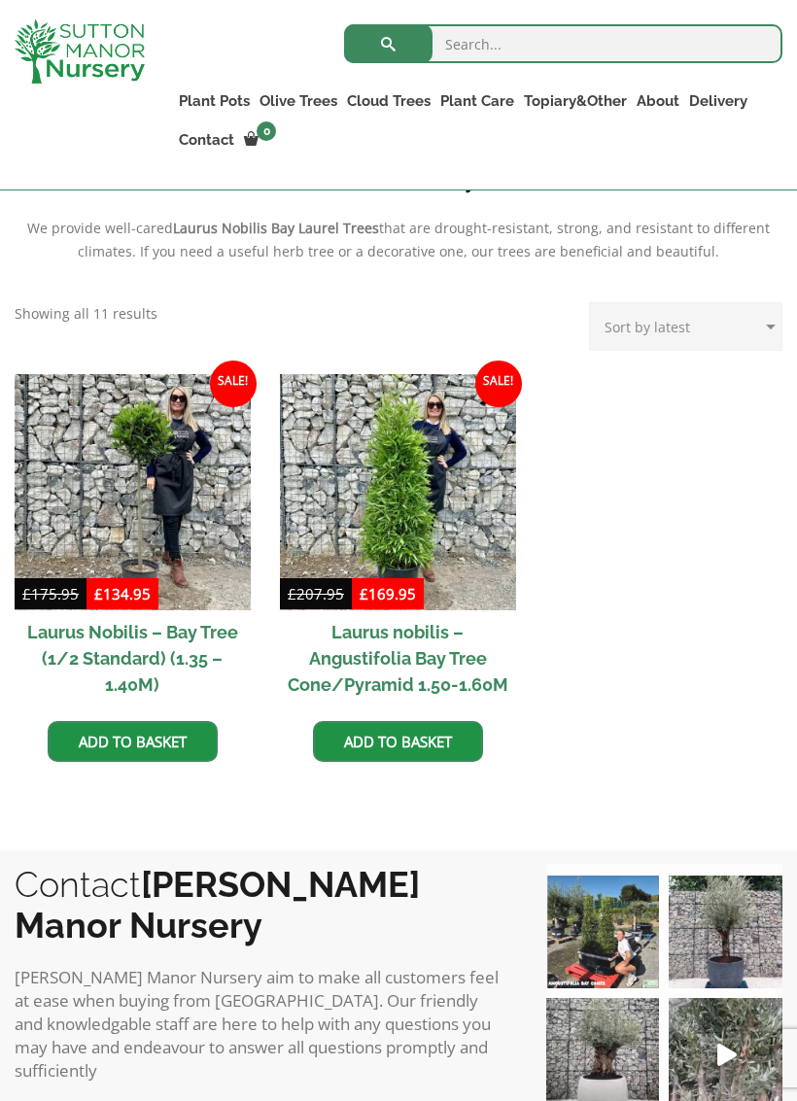
click at [466, 485] on img at bounding box center [398, 492] width 236 height 236
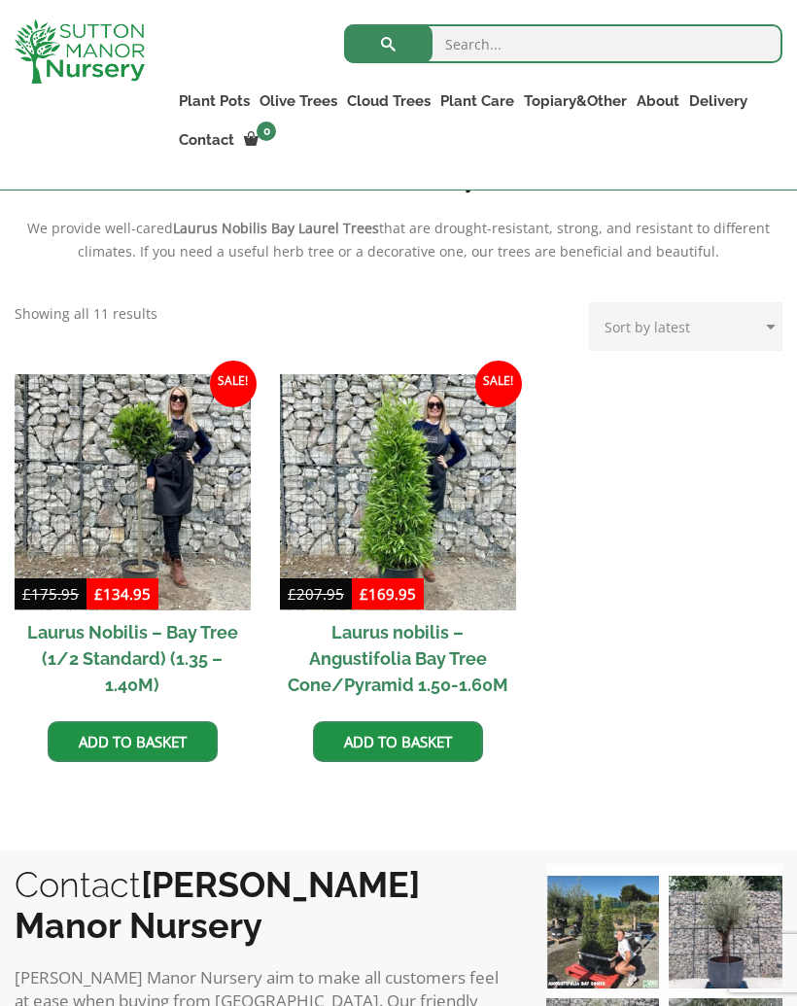
click at [0, 0] on link "Palm Trees" at bounding box center [0, 0] width 0 height 0
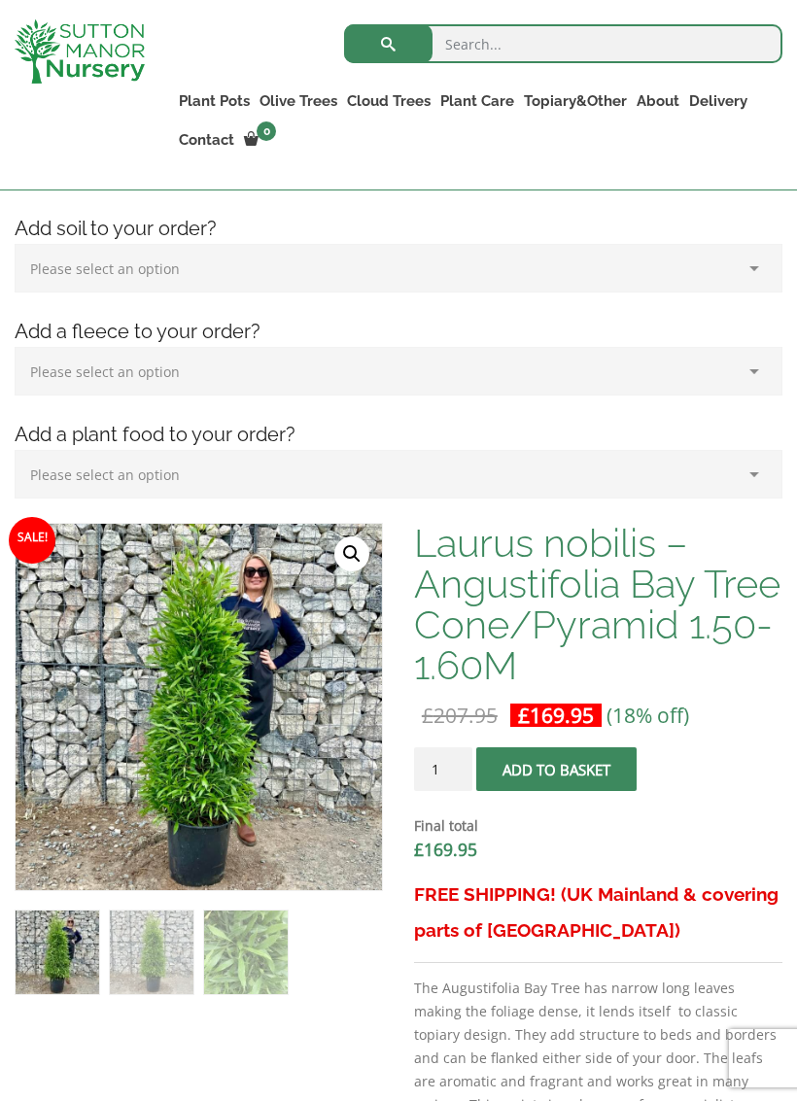
scroll to position [354, 0]
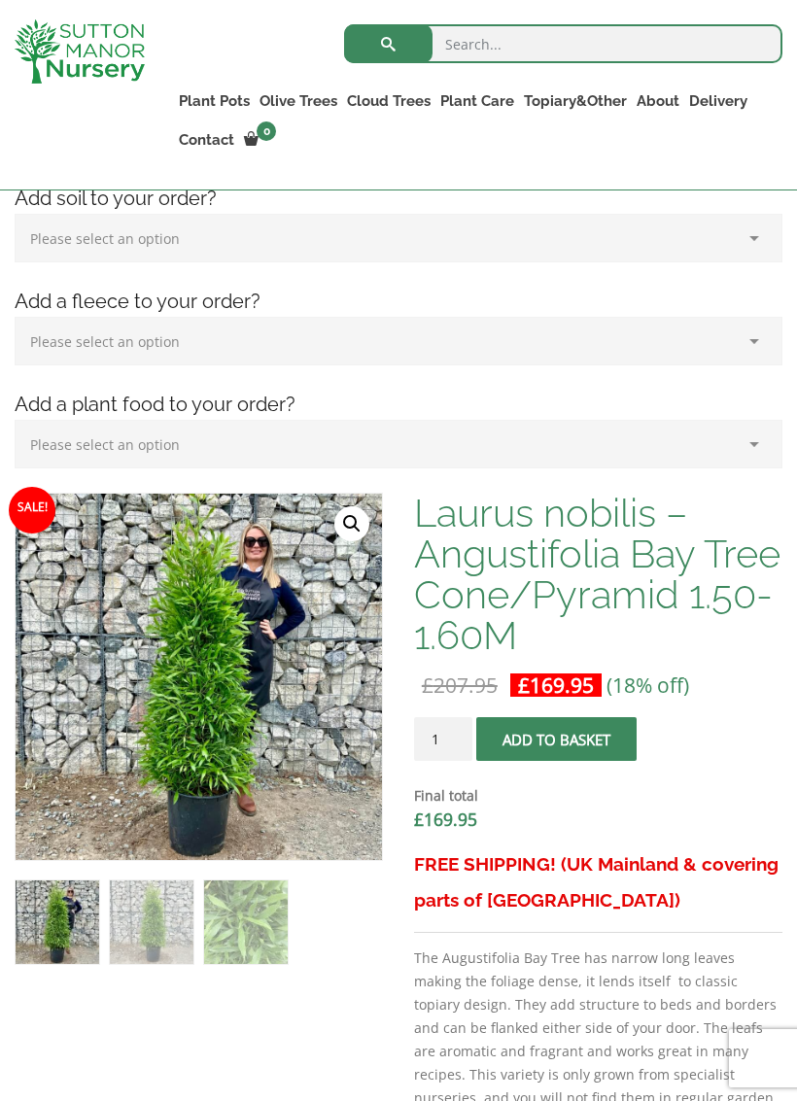
click at [262, 674] on img at bounding box center [446, 924] width 861 height 861
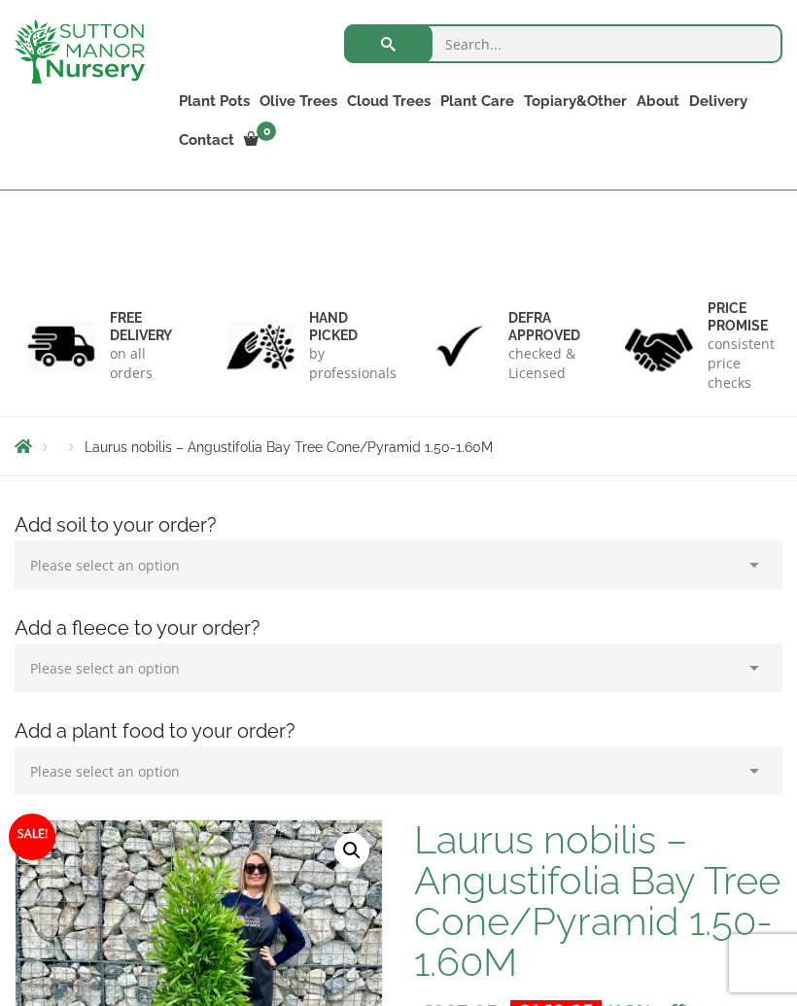
scroll to position [0, 0]
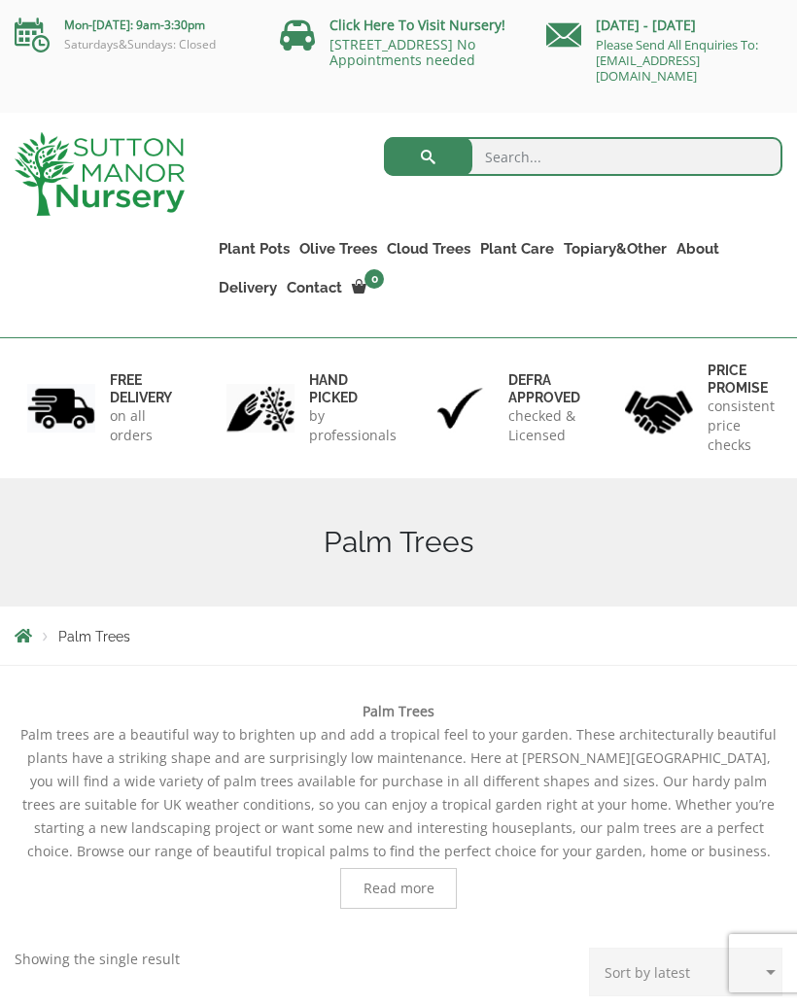
click at [0, 0] on link "Red Robins" at bounding box center [0, 0] width 0 height 0
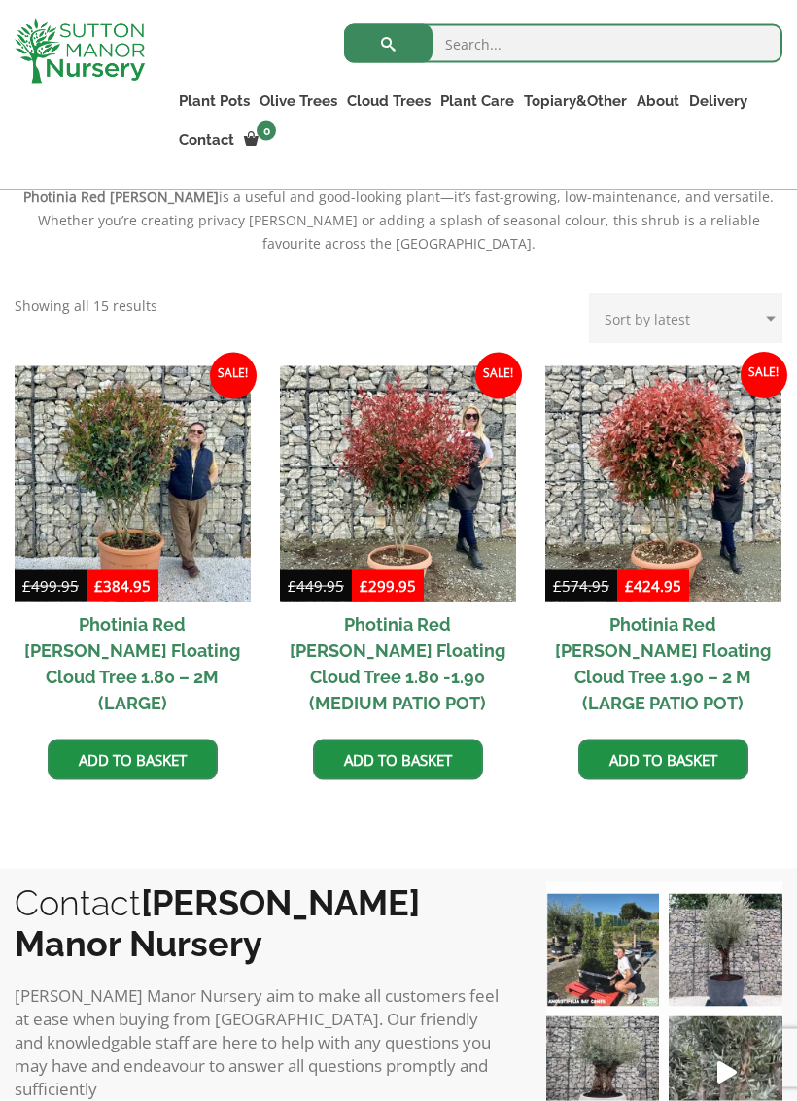
scroll to position [788, 0]
click at [685, 433] on img at bounding box center [663, 484] width 236 height 236
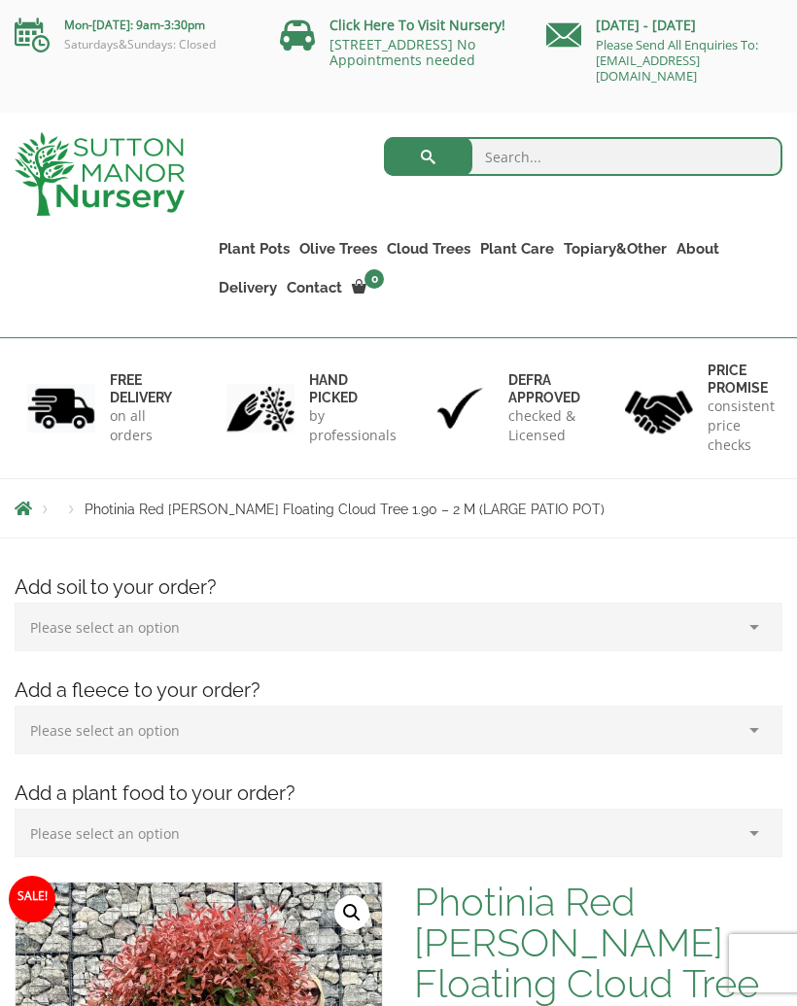
click at [0, 0] on link "Gnarled Olive Trees (Grande Range)" at bounding box center [0, 0] width 0 height 0
